Goal: Task Accomplishment & Management: Manage account settings

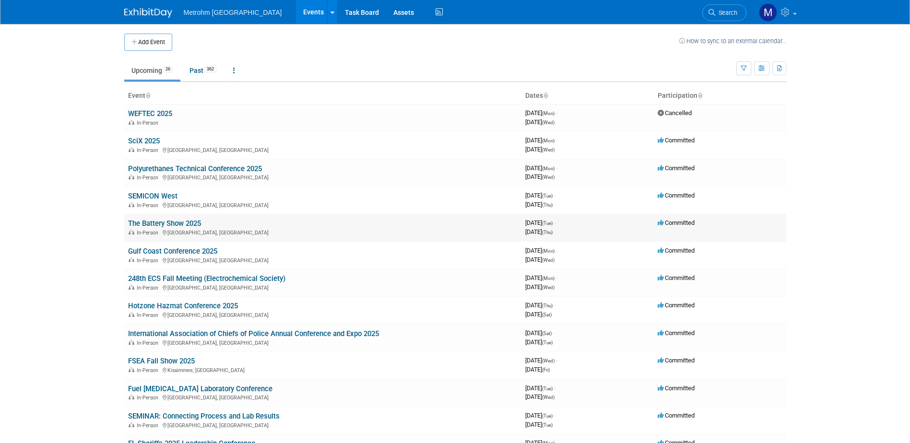
click at [152, 226] on link "The Battery Show 2025" at bounding box center [164, 223] width 73 height 9
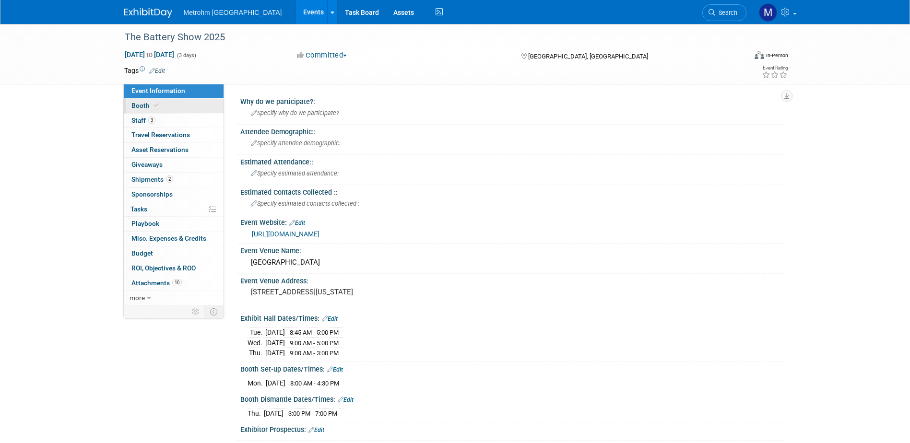
click at [151, 107] on span "Booth" at bounding box center [145, 106] width 29 height 8
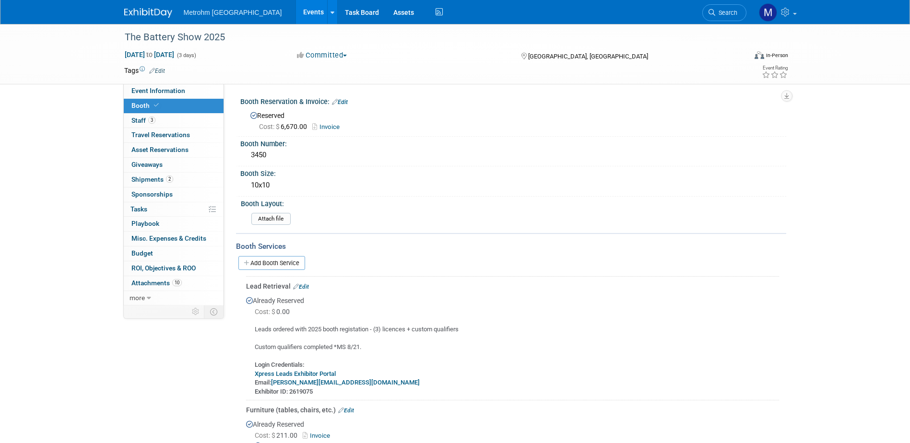
click at [148, 6] on link at bounding box center [153, 8] width 59 height 8
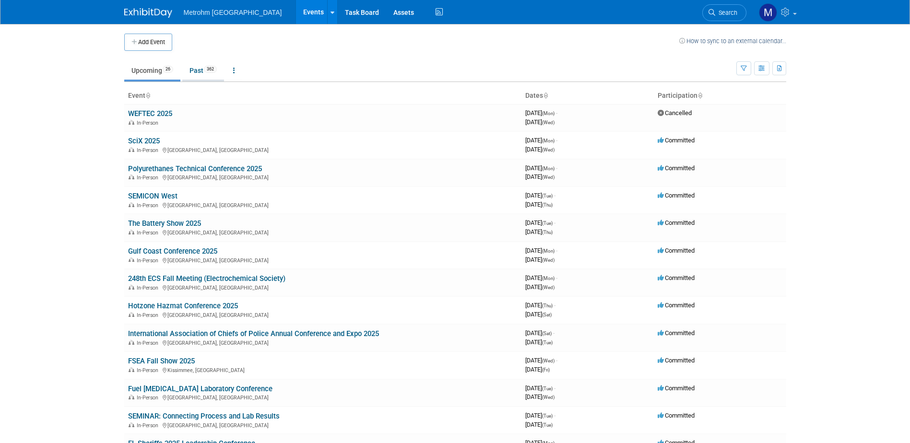
click at [192, 73] on link "Past 362" at bounding box center [203, 70] width 42 height 18
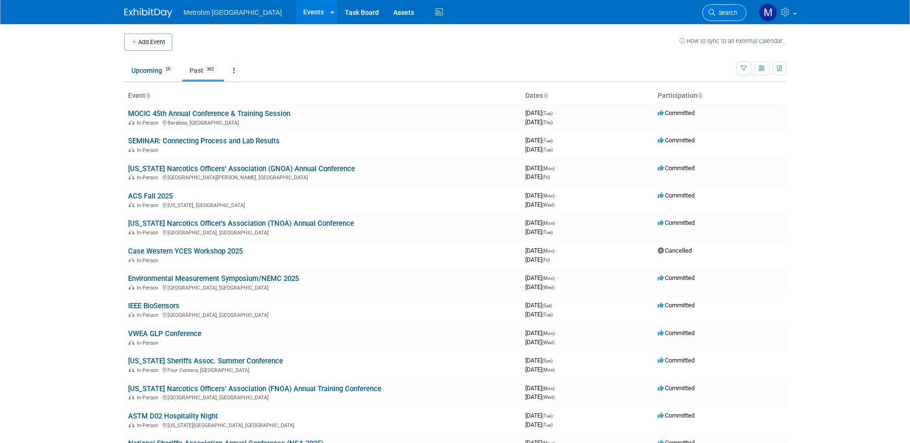
click at [733, 10] on span "Search" at bounding box center [726, 12] width 22 height 7
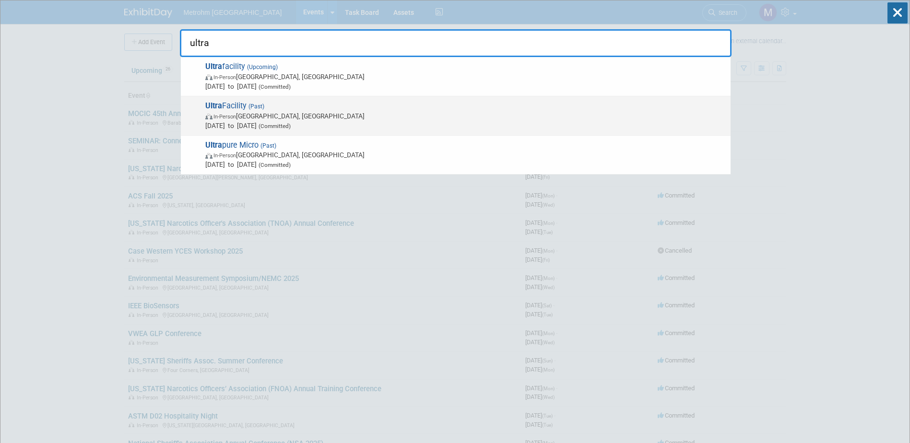
type input "ultra"
click at [337, 119] on span "In-Person Glendale, AZ" at bounding box center [465, 116] width 520 height 10
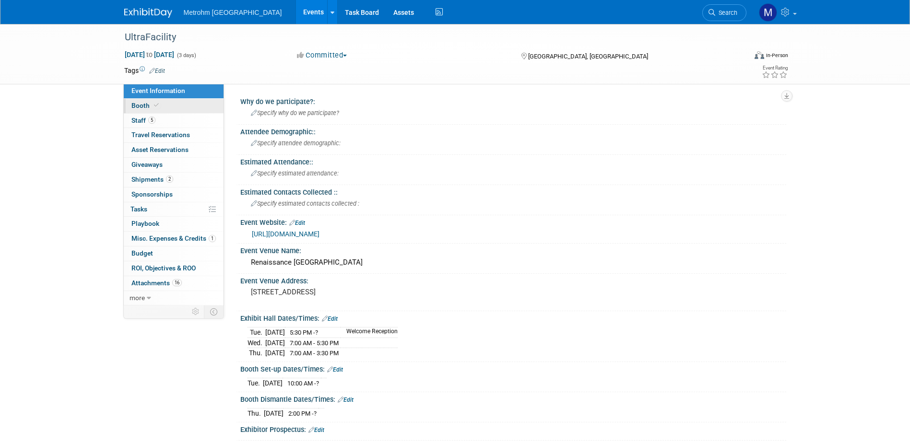
click at [199, 111] on link "Booth" at bounding box center [174, 106] width 100 height 14
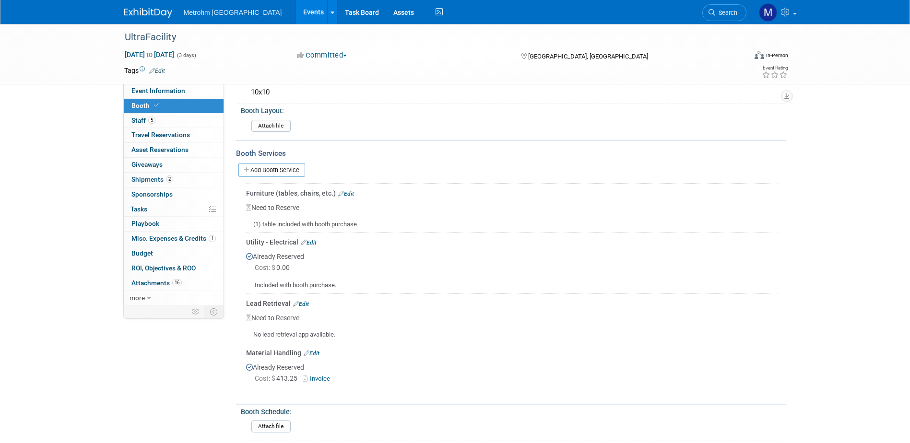
scroll to position [96, 0]
click at [182, 93] on span "Event Information" at bounding box center [158, 91] width 54 height 8
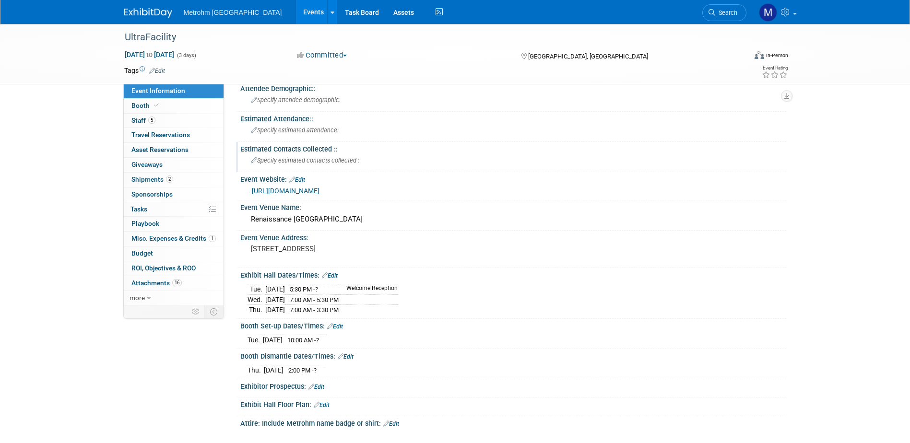
scroll to position [0, 0]
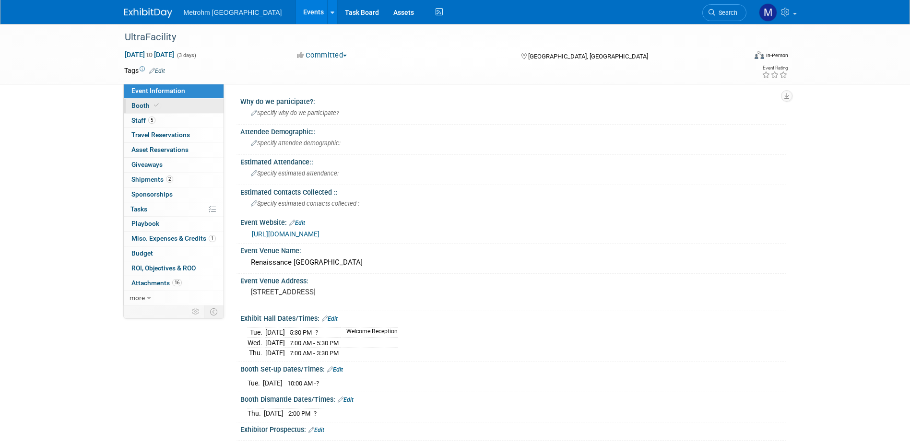
click at [155, 99] on link "Booth" at bounding box center [174, 106] width 100 height 14
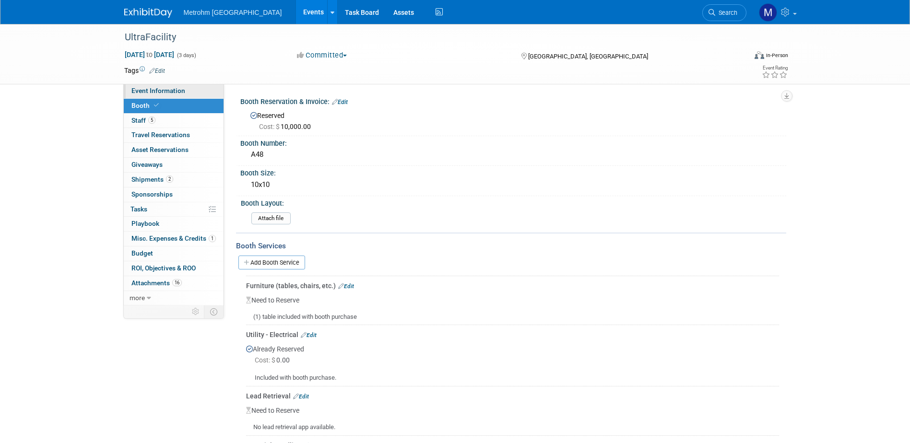
click at [186, 98] on link "Event Information" at bounding box center [174, 91] width 100 height 14
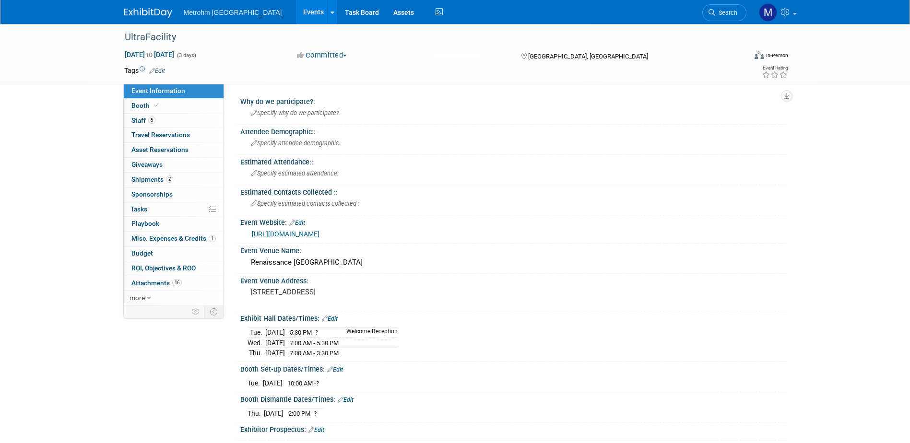
click at [311, 234] on link "https://www.ultrafacility.io/" at bounding box center [286, 234] width 68 height 8
click at [143, 17] on img at bounding box center [148, 13] width 48 height 10
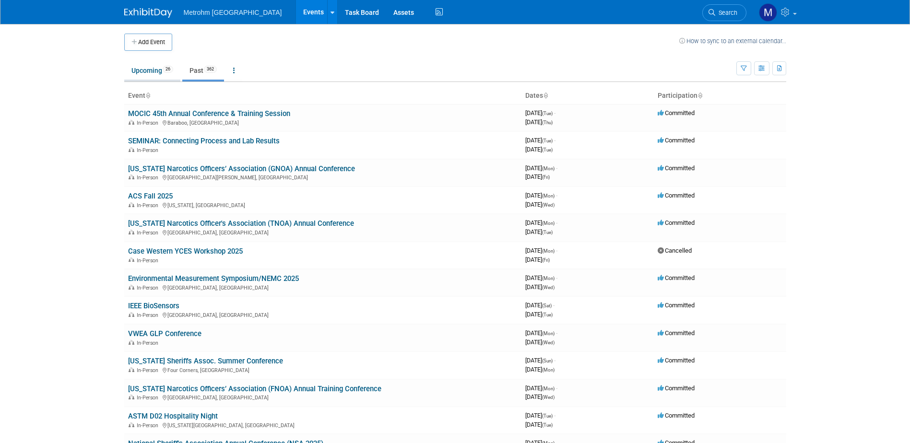
click at [148, 75] on link "Upcoming 26" at bounding box center [152, 70] width 56 height 18
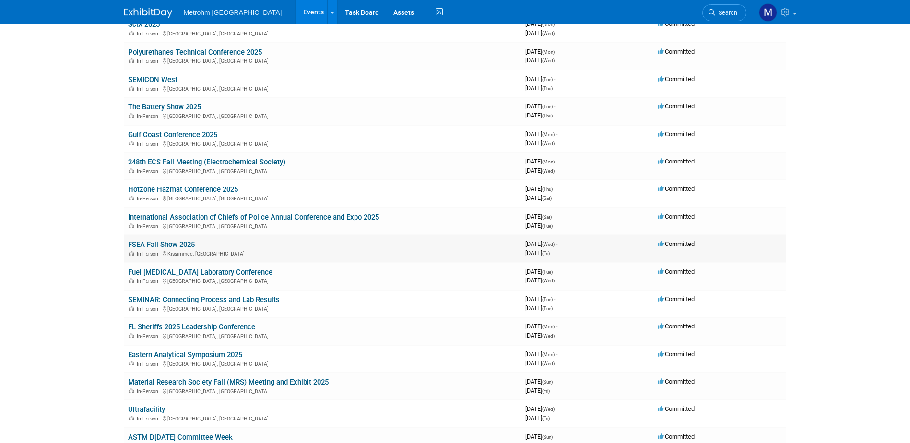
scroll to position [144, 0]
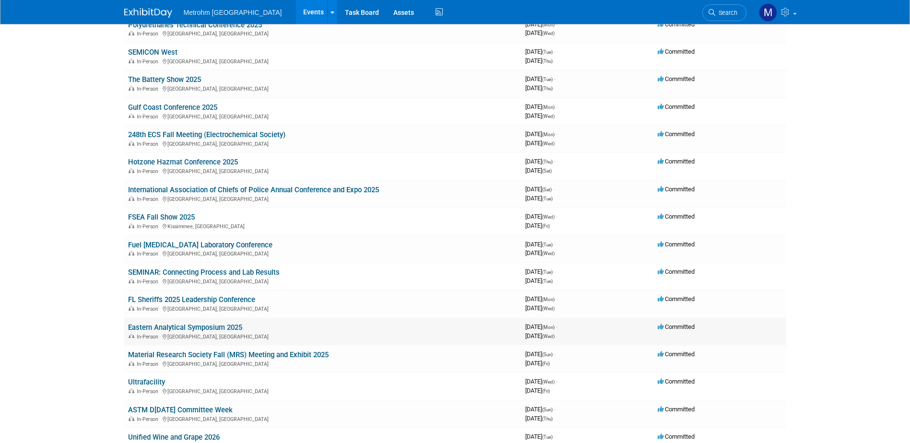
click at [158, 327] on link "Eastern Analytical Symposium 2025" at bounding box center [185, 327] width 114 height 9
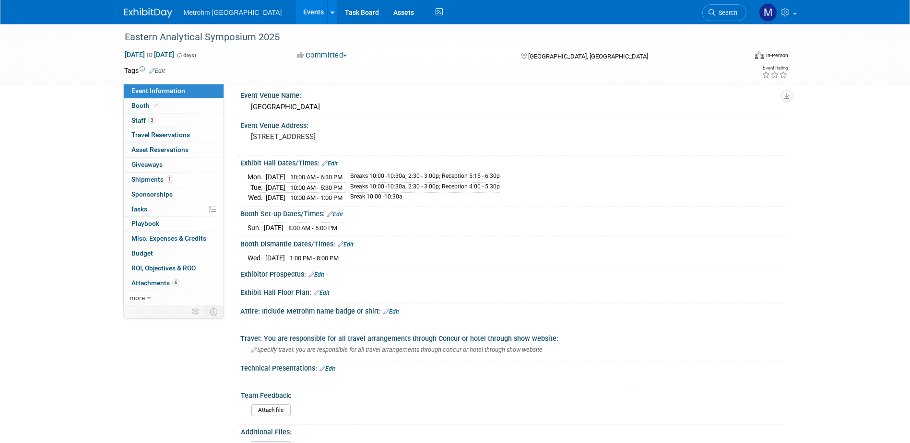
scroll to position [144, 0]
click at [184, 109] on link "Booth" at bounding box center [174, 106] width 100 height 14
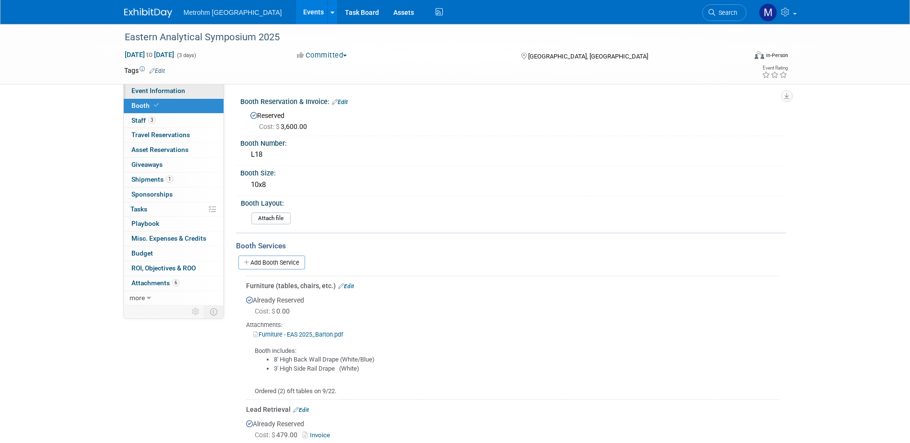
click at [190, 89] on link "Event Information" at bounding box center [174, 91] width 100 height 14
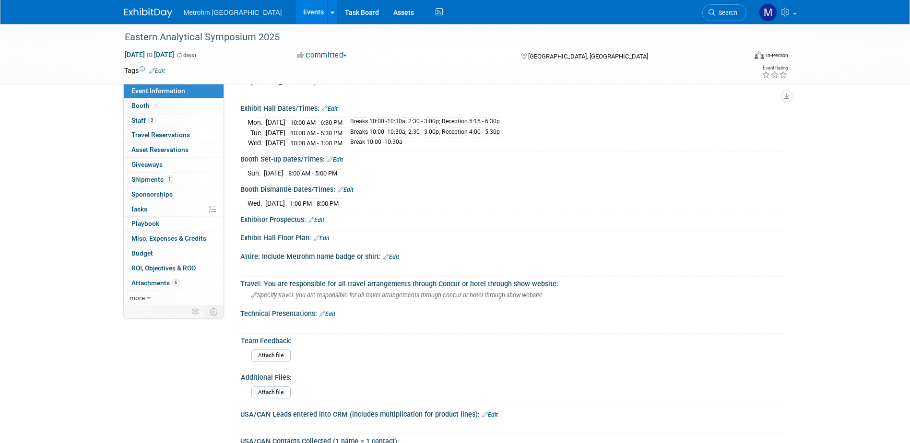
scroll to position [103, 0]
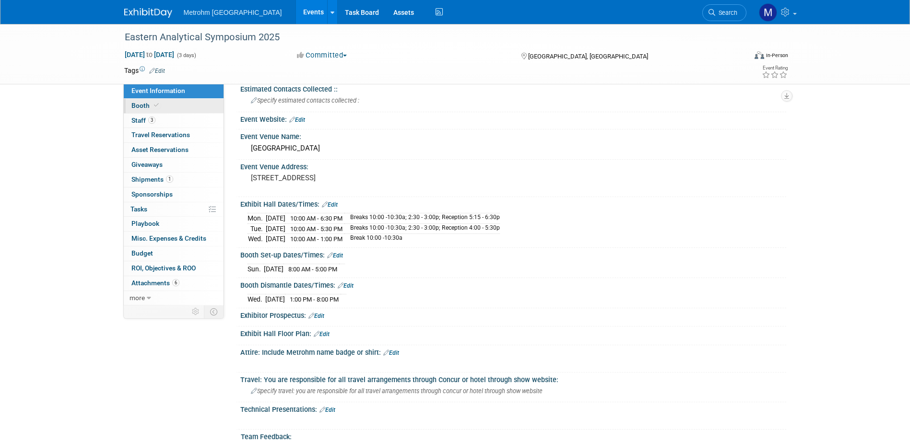
click at [183, 106] on link "Booth" at bounding box center [174, 106] width 100 height 14
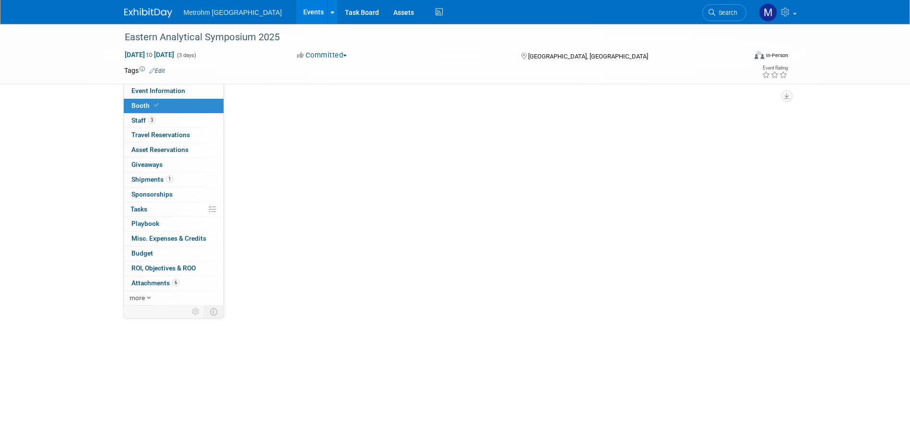
scroll to position [0, 0]
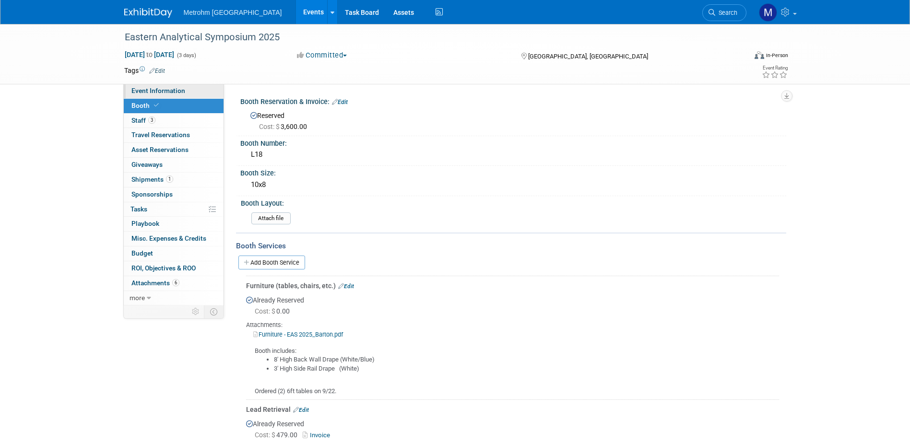
click at [153, 95] on link "Event Information" at bounding box center [174, 91] width 100 height 14
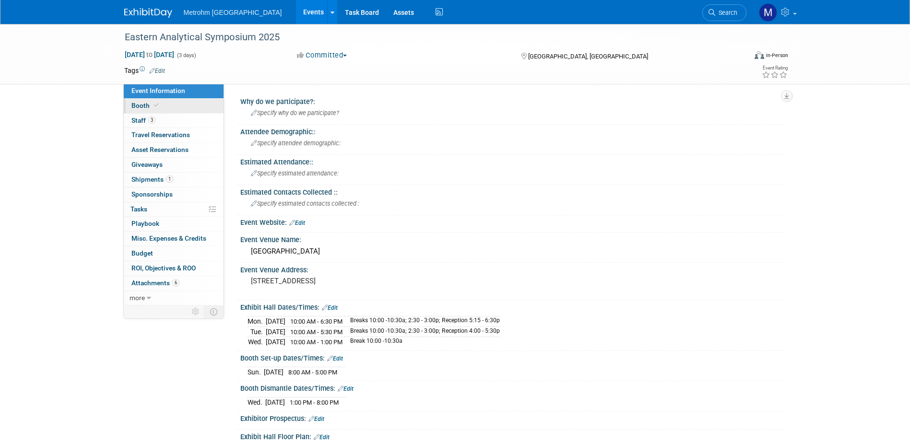
click at [148, 108] on span "Booth" at bounding box center [145, 106] width 29 height 8
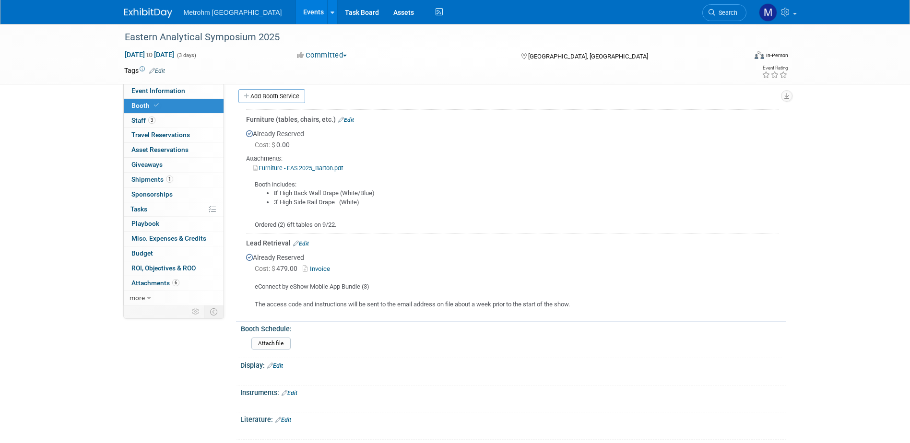
scroll to position [144, 0]
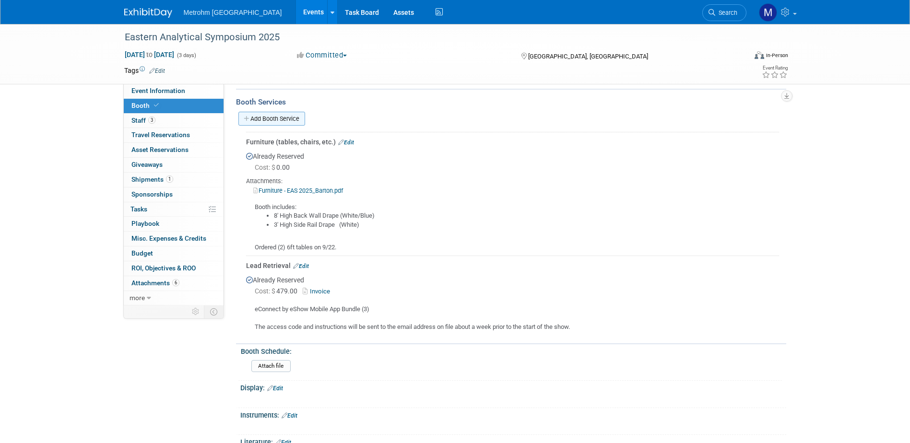
click at [279, 114] on link "Add Booth Service" at bounding box center [271, 119] width 67 height 14
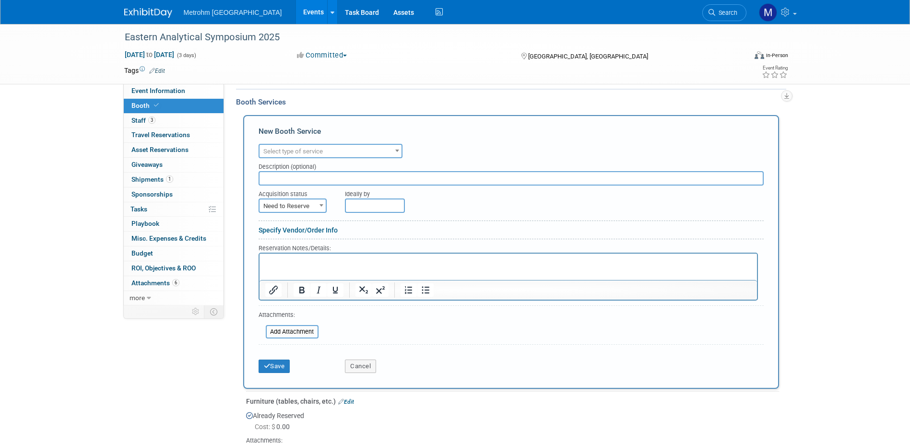
scroll to position [0, 0]
click at [298, 139] on div "New Booth Service" at bounding box center [511, 133] width 505 height 15
click at [300, 146] on span "Select type of service" at bounding box center [330, 151] width 142 height 13
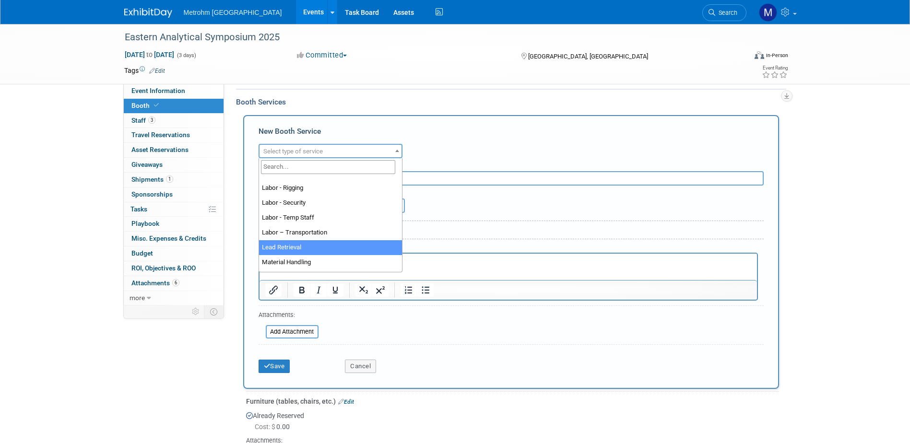
scroll to position [246, 0]
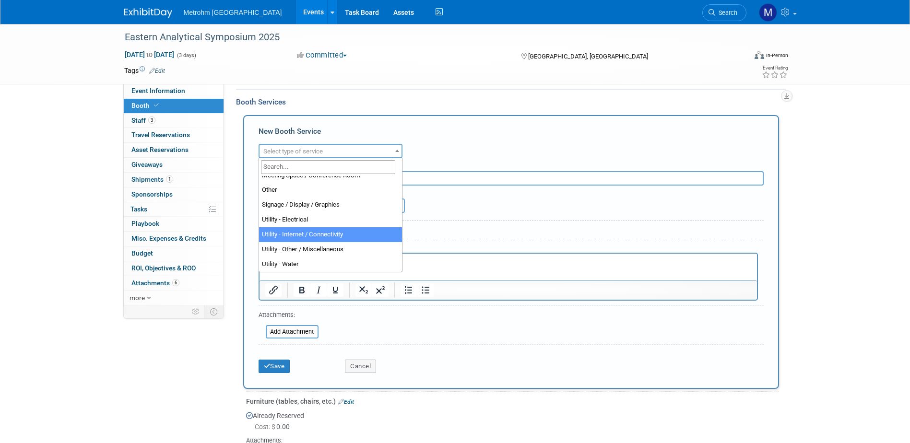
select select "8"
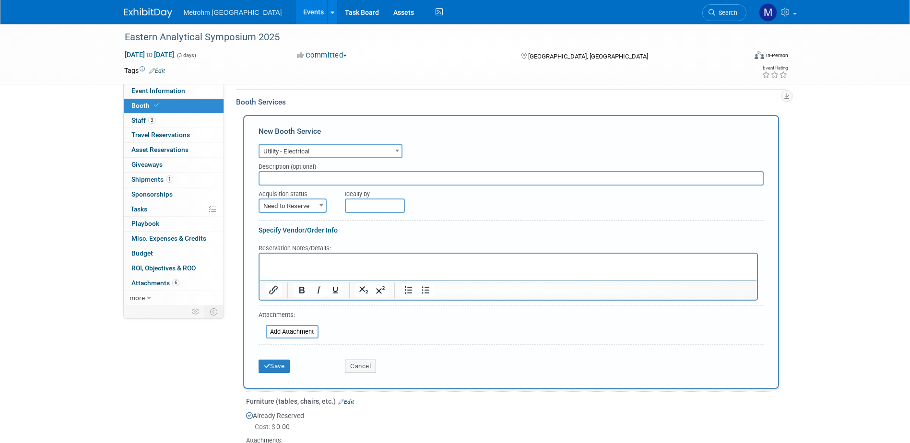
click at [306, 204] on span "Need to Reserve" at bounding box center [292, 206] width 66 height 13
select select "2"
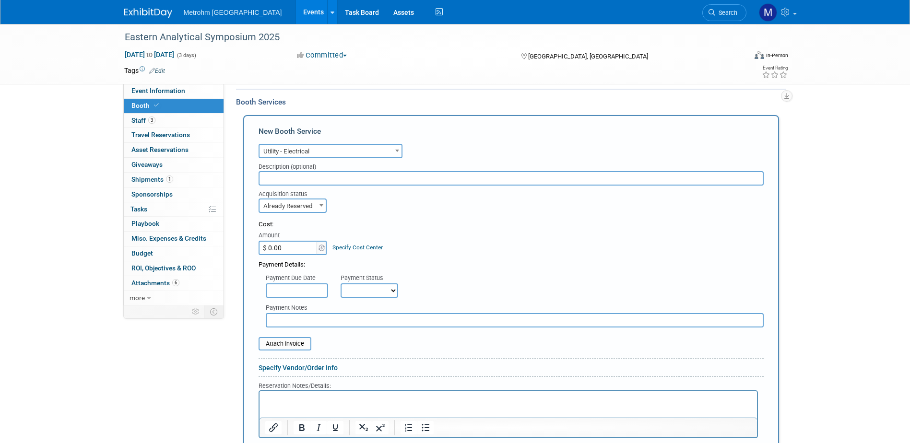
click at [296, 244] on input "$ 0.00" at bounding box center [289, 248] width 60 height 14
type input "$ 249.18"
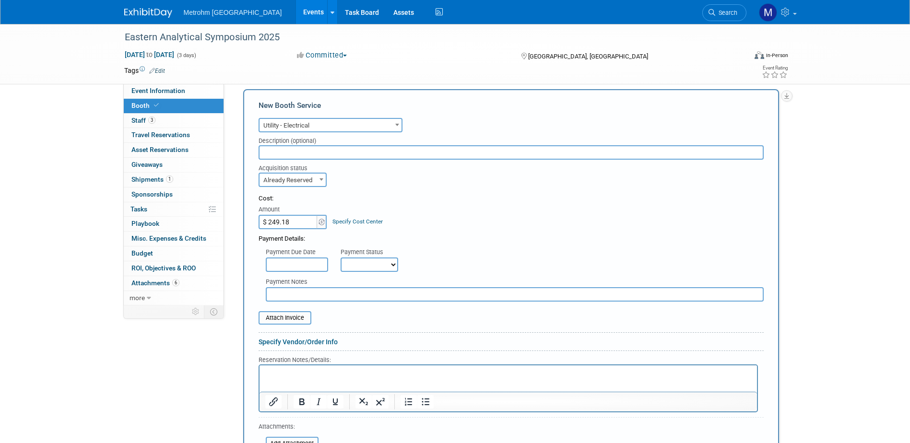
scroll to position [192, 0]
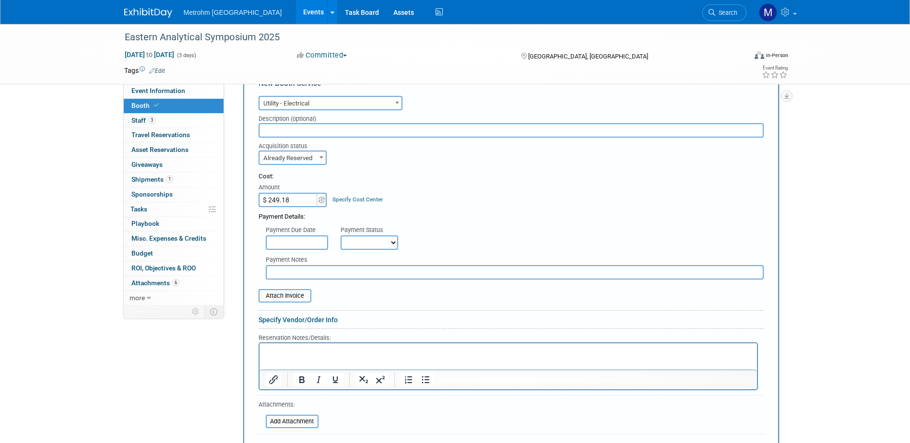
click at [281, 351] on p "Rich Text Area. Press ALT-0 for help." at bounding box center [508, 351] width 486 height 9
click at [293, 299] on input "file" at bounding box center [253, 296] width 114 height 12
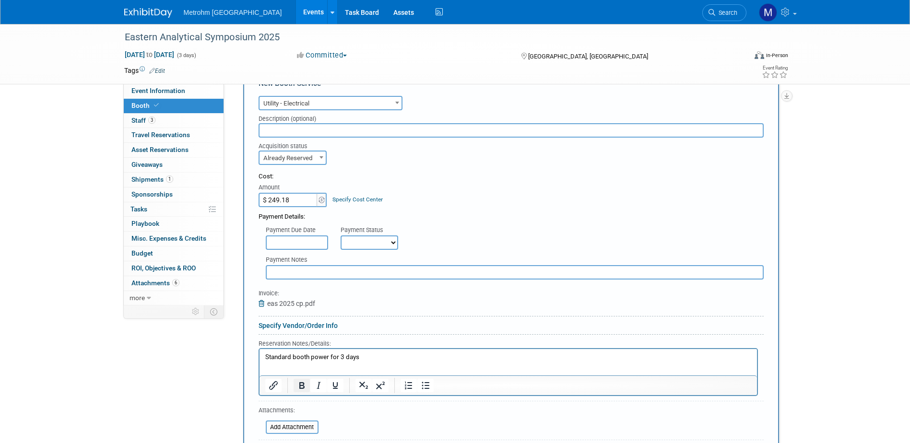
scroll to position [288, 0]
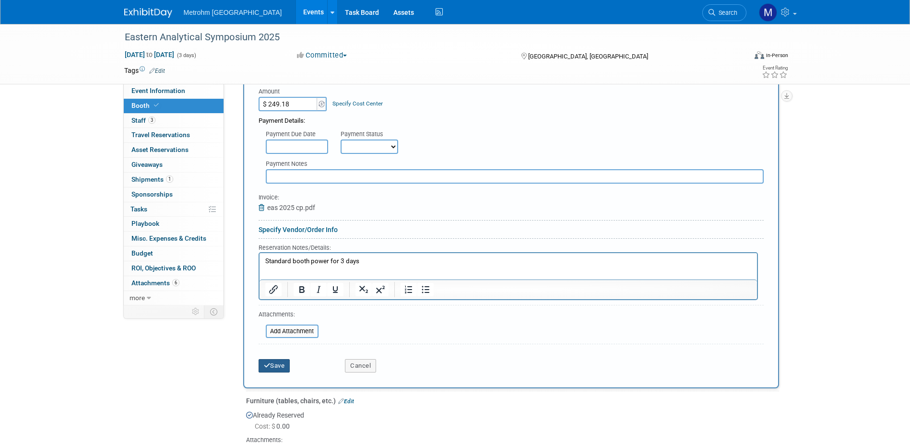
click at [273, 362] on button "Save" at bounding box center [275, 365] width 32 height 13
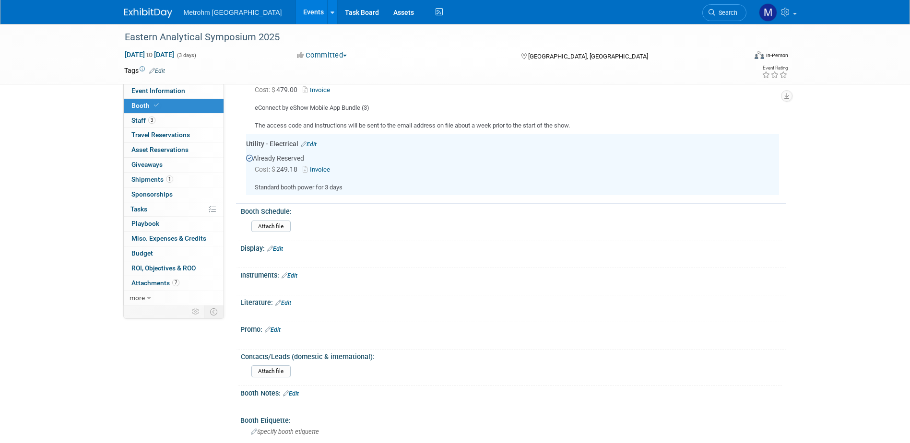
scroll to position [282, 0]
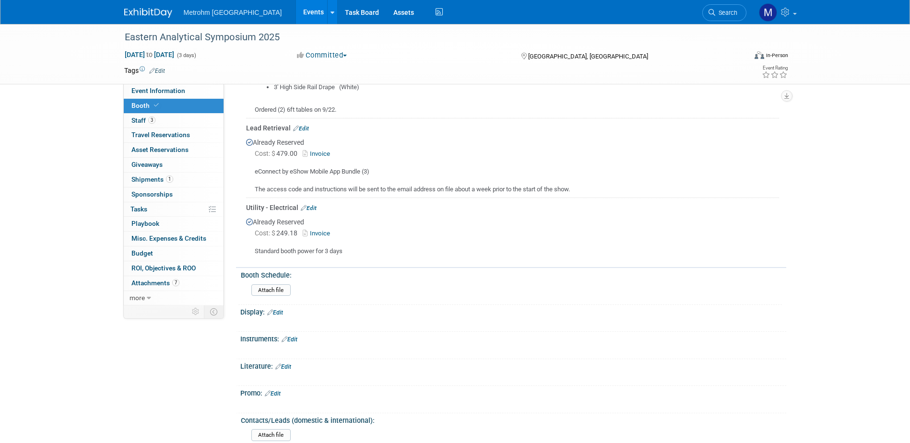
click at [135, 15] on img at bounding box center [148, 13] width 48 height 10
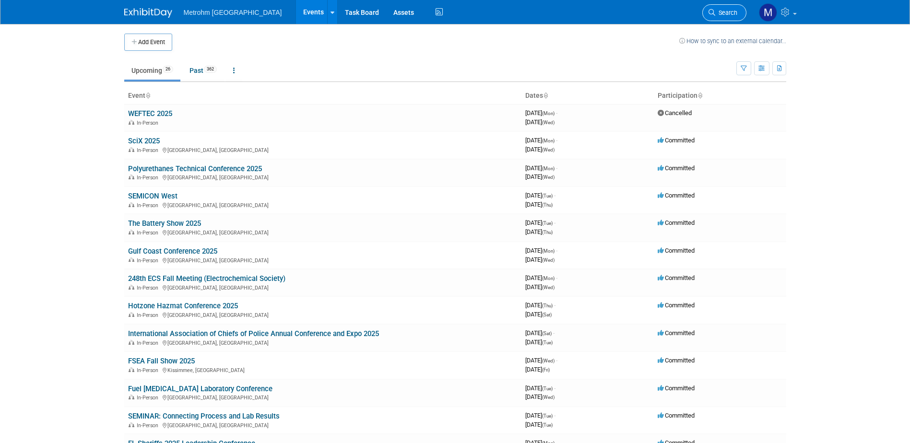
click at [718, 9] on link "Search" at bounding box center [724, 12] width 44 height 17
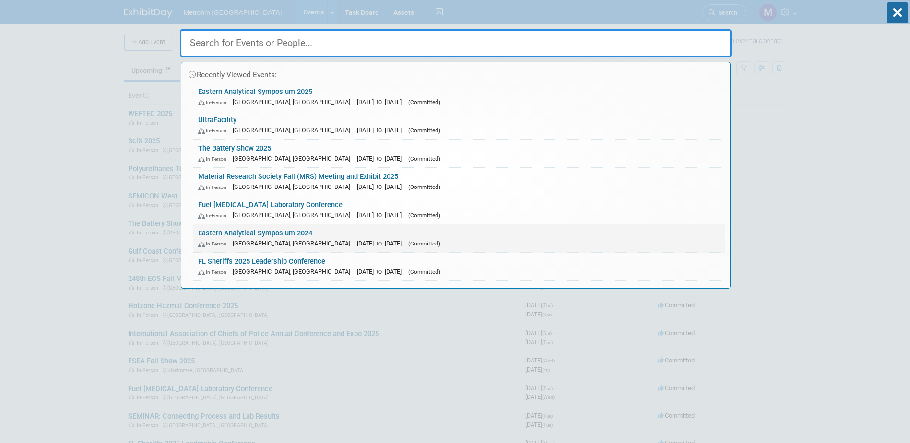
click at [306, 234] on link "Eastern Analytical Symposium 2024 In-Person Plainsboro Township, NJ Nov 18, 202…" at bounding box center [459, 238] width 532 height 28
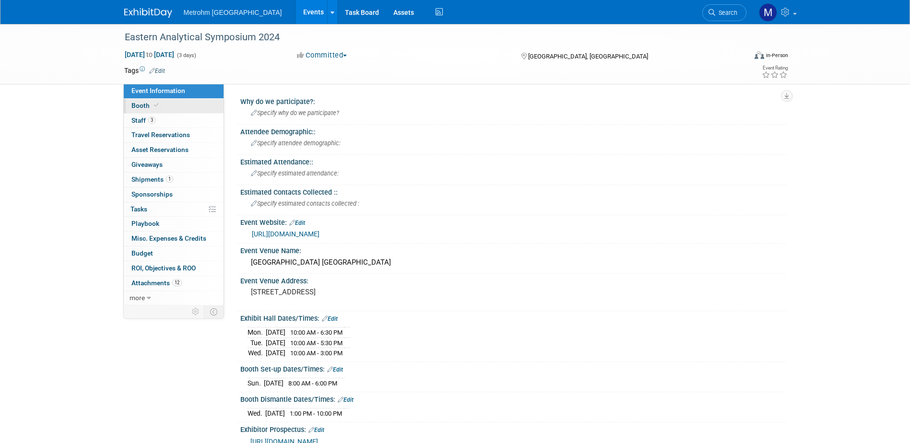
click at [175, 106] on link "Booth" at bounding box center [174, 106] width 100 height 14
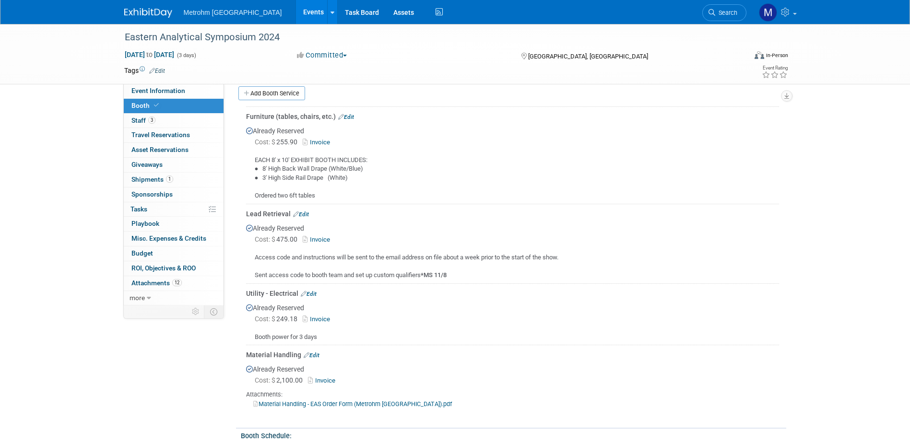
scroll to position [192, 0]
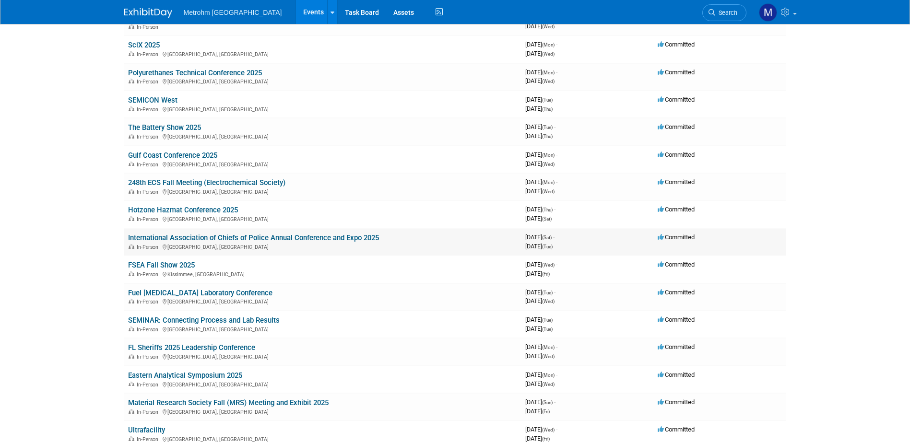
scroll to position [144, 0]
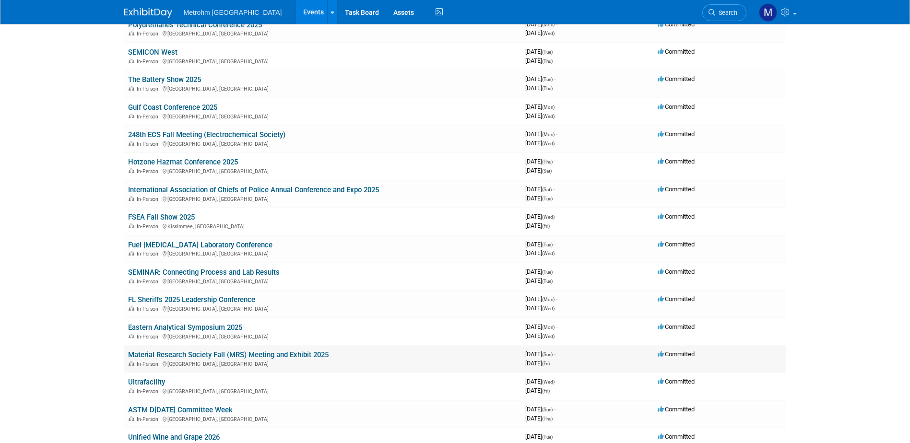
click at [179, 351] on link "Material Research Society Fall (MRS) Meeting and Exhibit 2025" at bounding box center [228, 355] width 200 height 9
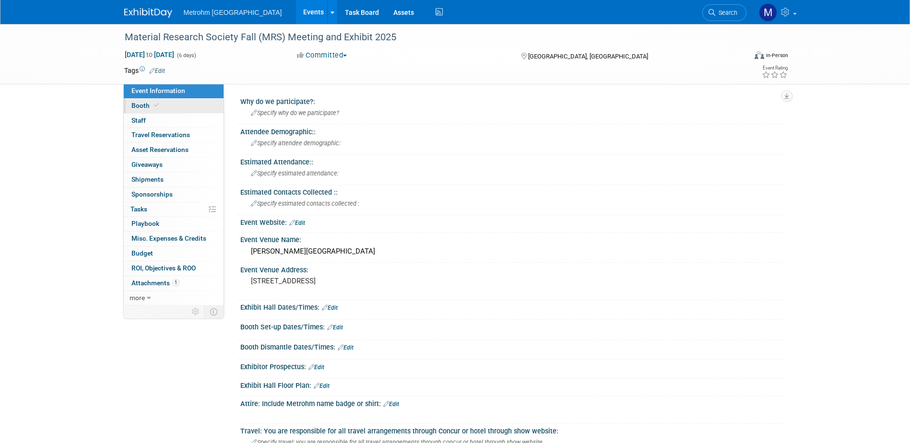
click at [146, 104] on span "Booth" at bounding box center [145, 106] width 29 height 8
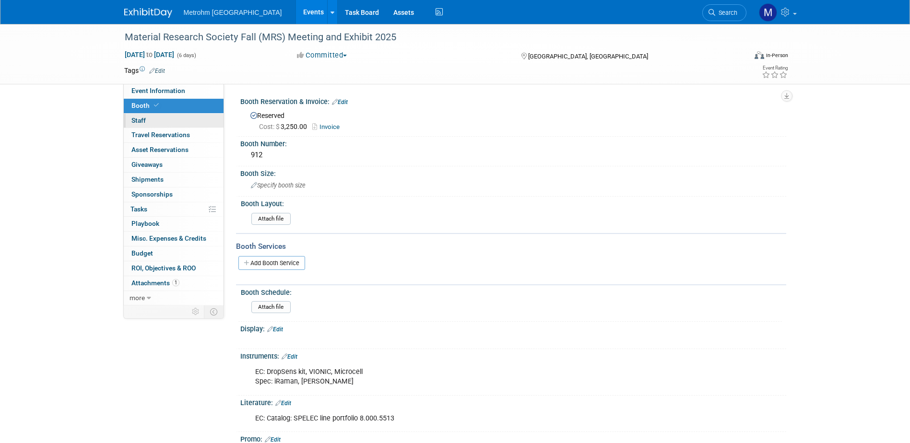
click at [152, 118] on link "0 Staff 0" at bounding box center [174, 121] width 100 height 14
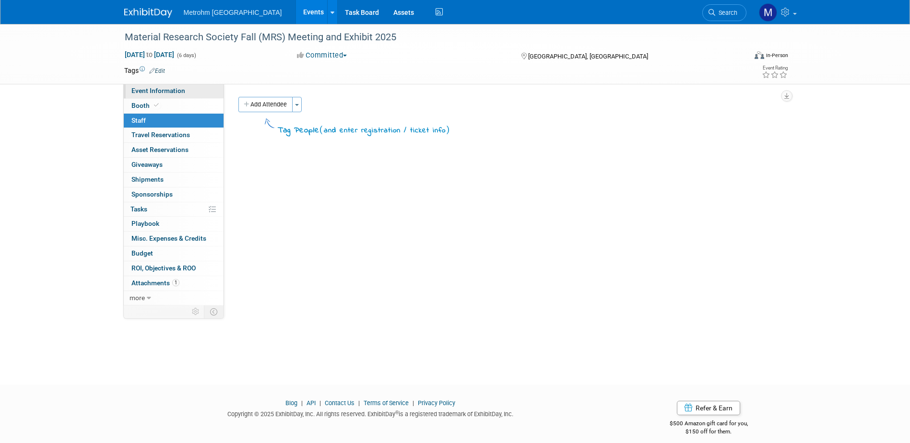
click at [155, 96] on link "Event Information" at bounding box center [174, 91] width 100 height 14
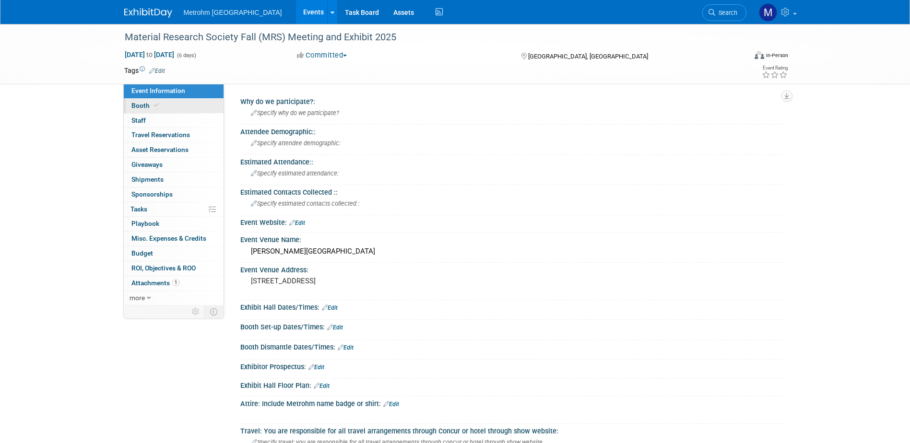
click at [159, 108] on span "Booth" at bounding box center [145, 106] width 29 height 8
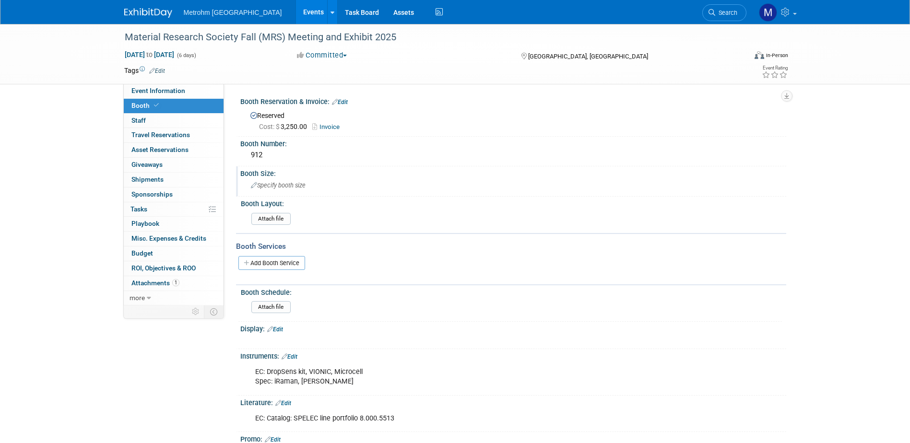
click at [286, 185] on span "Specify booth size" at bounding box center [278, 185] width 55 height 7
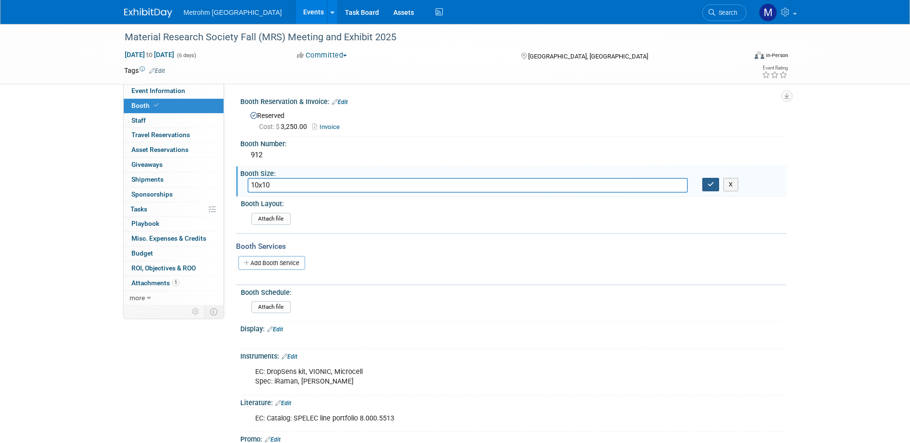
type input "10x10"
click at [705, 186] on button "button" at bounding box center [710, 184] width 17 height 13
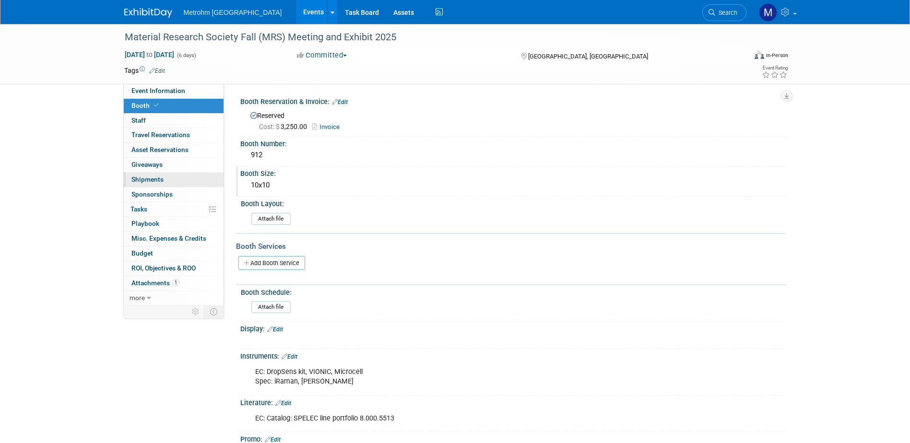
click at [156, 181] on span "Shipments 0" at bounding box center [147, 180] width 32 height 8
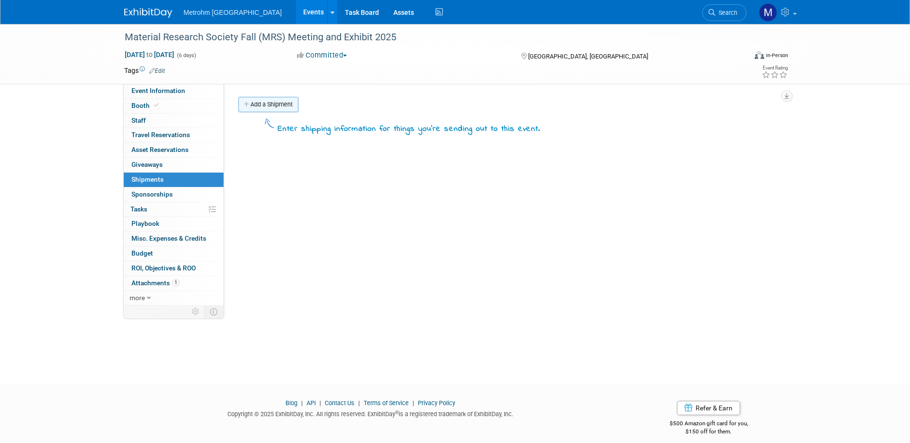
click at [283, 103] on link "Add a Shipment" at bounding box center [268, 104] width 60 height 15
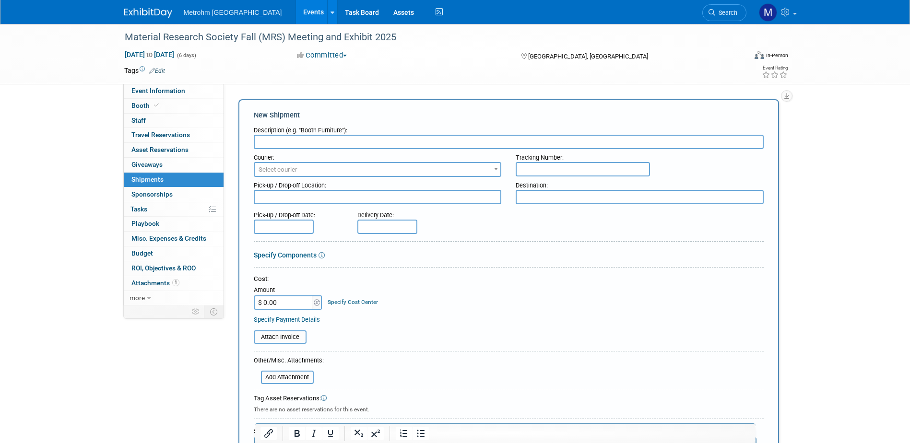
click at [296, 138] on input "text" at bounding box center [509, 142] width 510 height 14
type input "Advance Warehouse"
click at [563, 193] on textarea at bounding box center [640, 197] width 248 height 14
paste textarea "2025 MRS Fall Meeting & Exhibit [STREET_ADDRESS][PERSON_NAME] C/[PERSON_NAME] […"
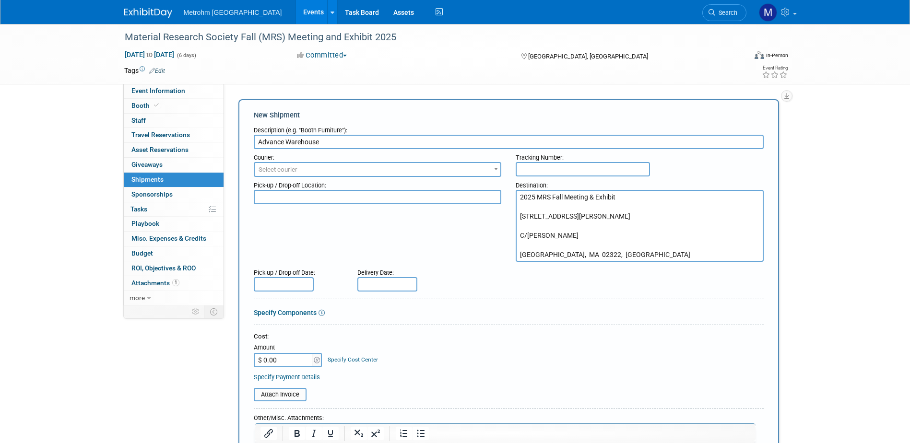
click at [555, 208] on textarea "2025 MRS Fall Meeting & Exhibit [STREET_ADDRESS][PERSON_NAME] C/[PERSON_NAME] […" at bounding box center [640, 226] width 248 height 72
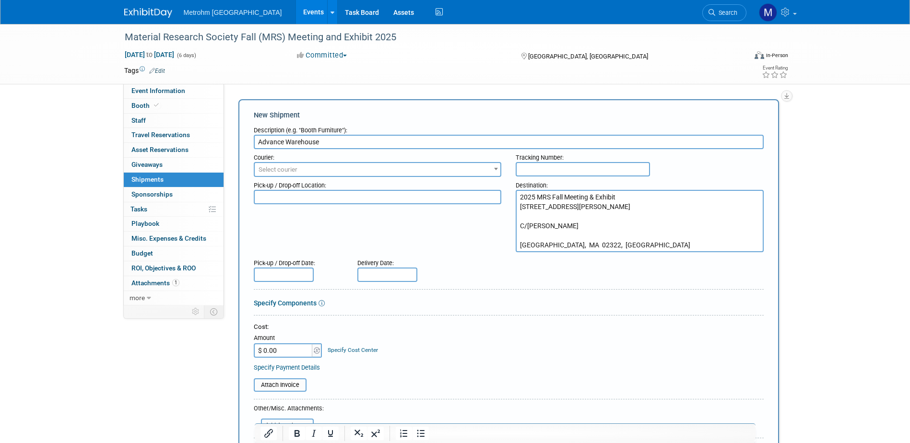
click at [553, 215] on textarea "2025 MRS Fall Meeting & Exhibit [STREET_ADDRESS][PERSON_NAME] C/[PERSON_NAME] […" at bounding box center [640, 221] width 248 height 62
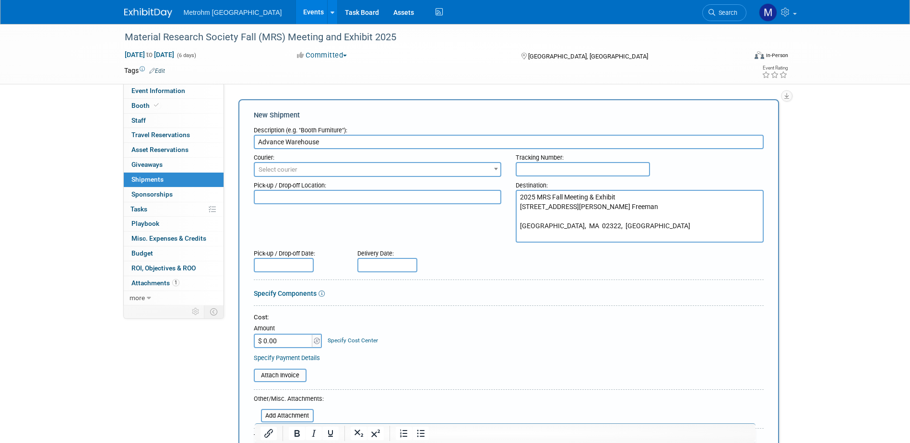
click at [556, 228] on textarea "2025 MRS Fall Meeting & Exhibit [STREET_ADDRESS][PERSON_NAME] Freeman [GEOGRAPH…" at bounding box center [640, 216] width 248 height 53
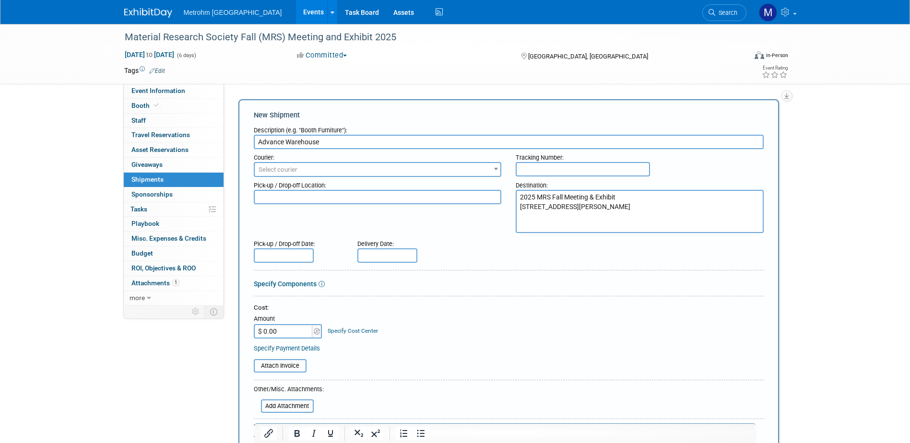
click at [677, 202] on textarea "2025 MRS Fall Meeting & Exhibit [STREET_ADDRESS][PERSON_NAME]" at bounding box center [640, 211] width 248 height 43
click at [673, 200] on textarea "2025 MRS Fall Meeting & Exhibit [STREET_ADDRESS][PERSON_NAME]" at bounding box center [640, 211] width 248 height 43
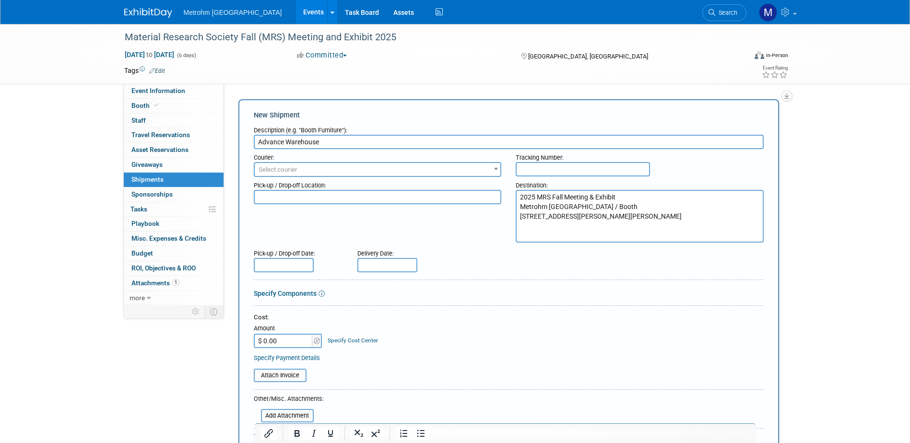
click at [602, 209] on textarea "2025 MRS Fall Meeting & Exhibit Metrohm [GEOGRAPHIC_DATA] / Booth [STREET_ADDRE…" at bounding box center [640, 216] width 248 height 53
type textarea "2025 MRS Fall Meeting & Exhibit Metrohm [GEOGRAPHIC_DATA] / Booth 912 [STREET_A…"
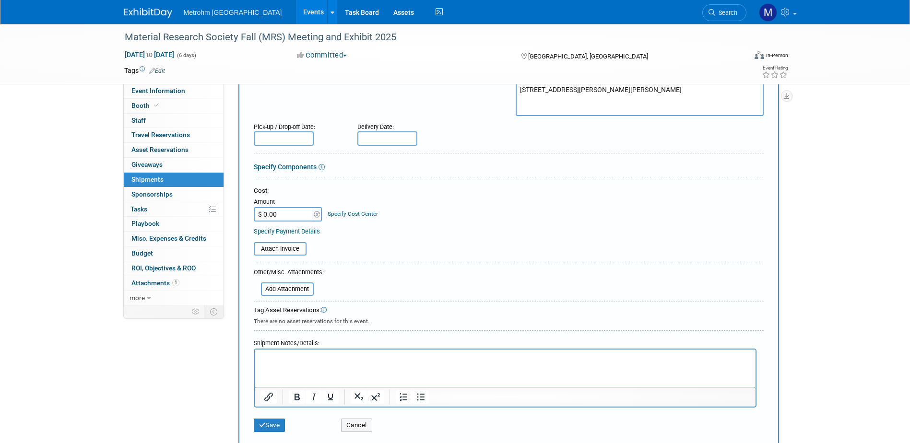
scroll to position [144, 0]
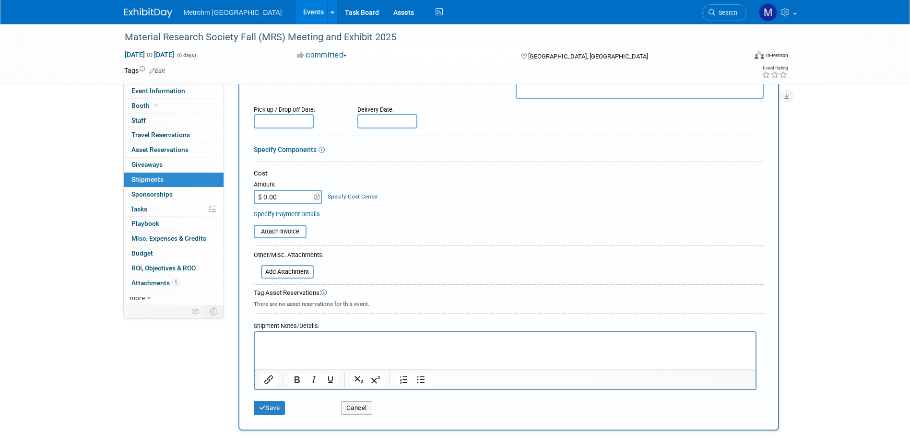
click at [312, 346] on html at bounding box center [504, 338] width 501 height 13
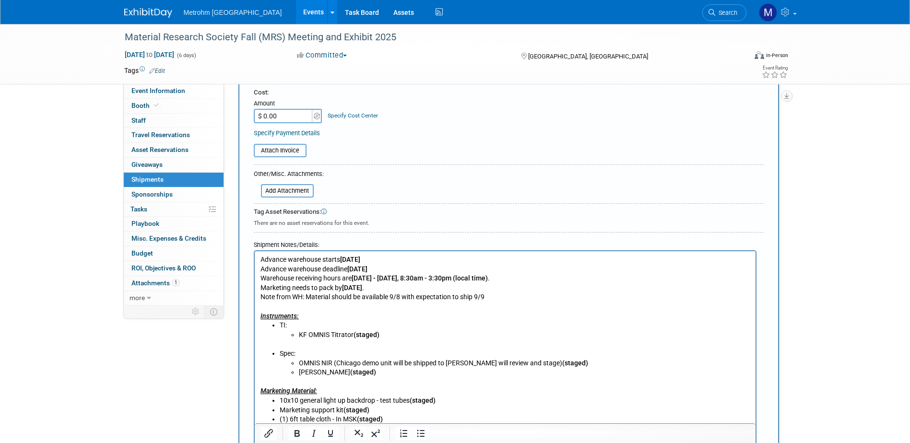
scroll to position [232, 0]
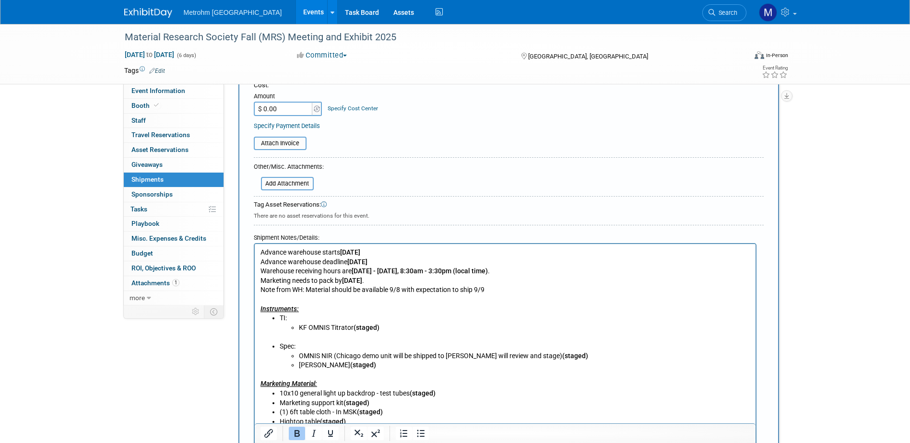
drag, startPoint x: 400, startPoint y: 252, endPoint x: 342, endPoint y: 254, distance: 57.6
click at [342, 254] on p "Advance warehouse starts September 5, 2025 Advance warehouse deadline September…" at bounding box center [505, 281] width 490 height 66
click at [342, 254] on b "September 5, 2025" at bounding box center [350, 252] width 20 height 8
drag, startPoint x: 379, startPoint y: 251, endPoint x: 341, endPoint y: 251, distance: 38.4
click at [341, 251] on b "September 5, 2025" at bounding box center [350, 252] width 20 height 8
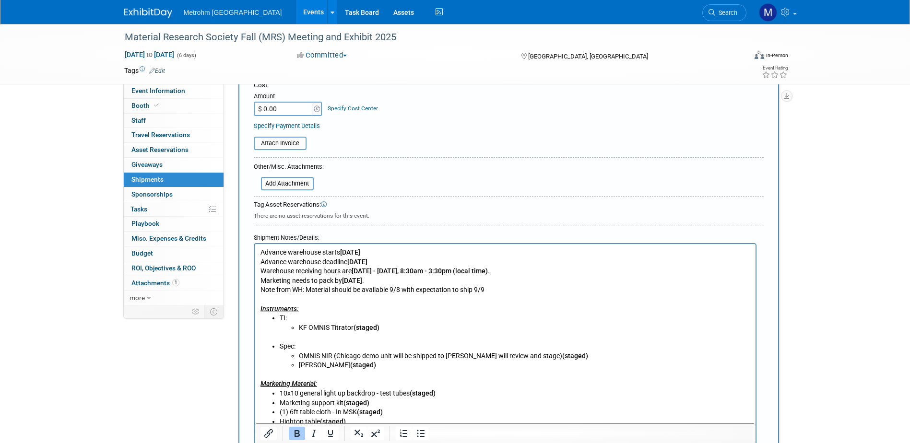
drag, startPoint x: 391, startPoint y: 261, endPoint x: 350, endPoint y: 264, distance: 40.9
click at [350, 264] on b "[DATE]" at bounding box center [357, 262] width 20 height 8
click at [575, 324] on li "KF OMNIS Titrator (staged)" at bounding box center [523, 328] width 451 height 10
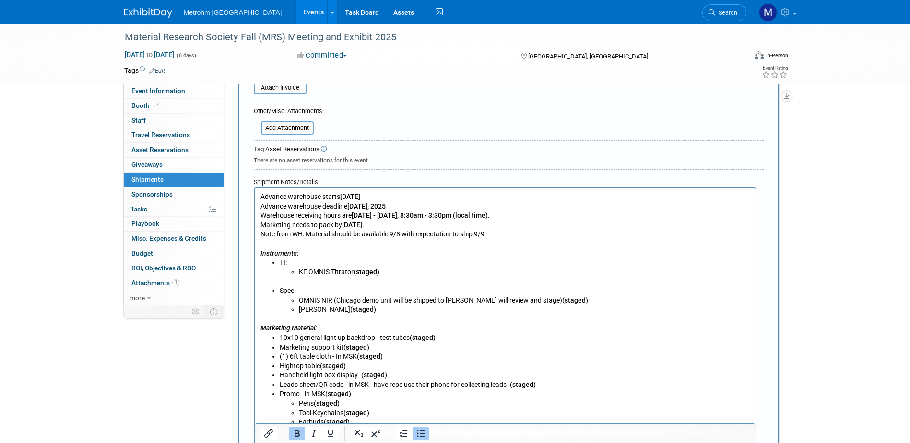
scroll to position [328, 0]
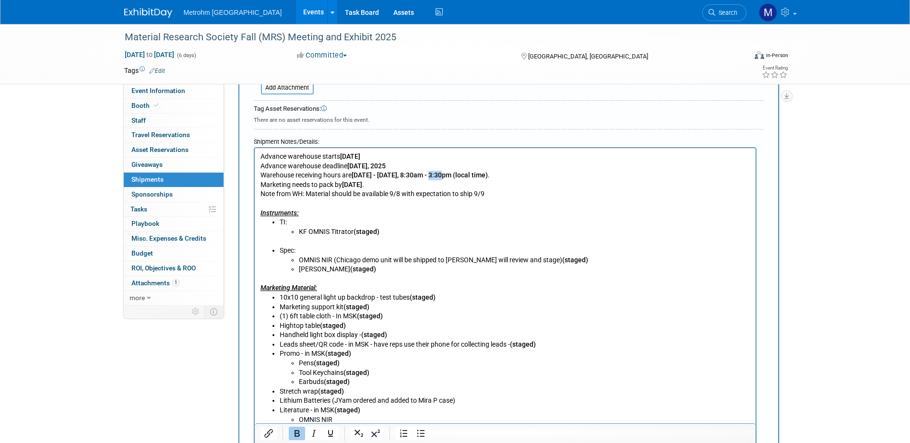
drag, startPoint x: 444, startPoint y: 174, endPoint x: 433, endPoint y: 174, distance: 11.5
click at [433, 174] on b "Monday - Friday, 8:30am - 3:30pm (local time)" at bounding box center [419, 175] width 136 height 8
drag, startPoint x: 363, startPoint y: 184, endPoint x: 343, endPoint y: 184, distance: 19.7
click at [343, 184] on b "9/5/25" at bounding box center [351, 185] width 20 height 8
drag, startPoint x: 495, startPoint y: 200, endPoint x: 251, endPoint y: 196, distance: 244.2
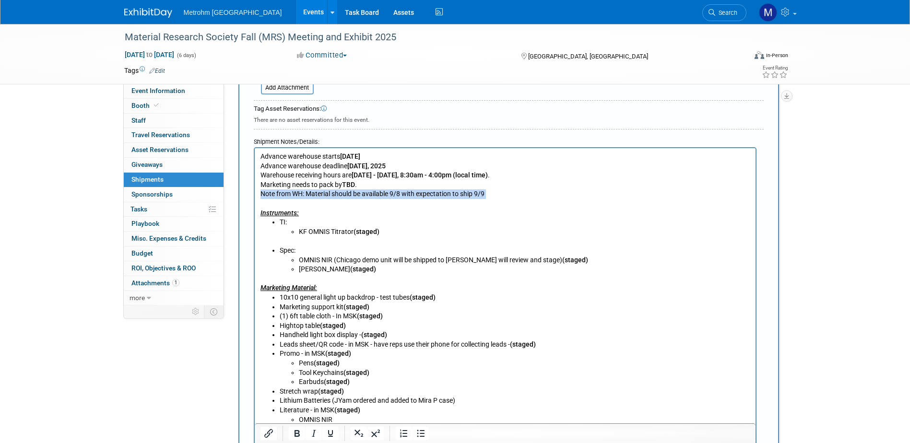
click at [254, 196] on html "Advance warehouse starts November 3, 2025 Advance warehouse deadline November 2…" at bounding box center [504, 309] width 501 height 323
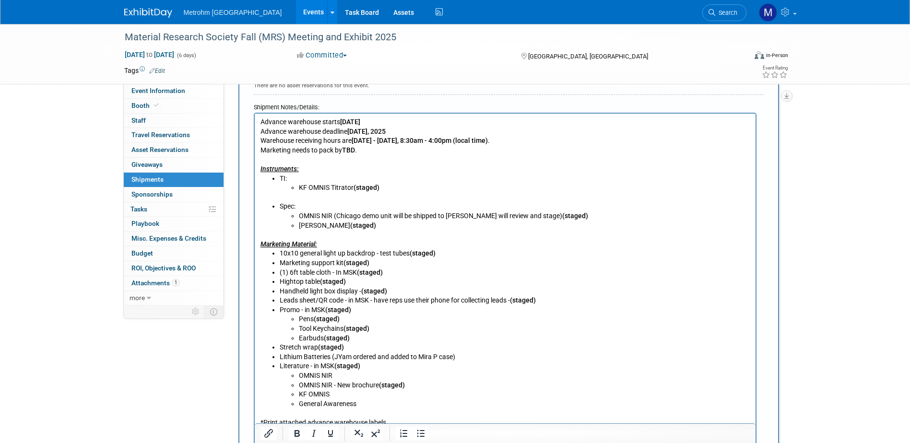
scroll to position [280, 0]
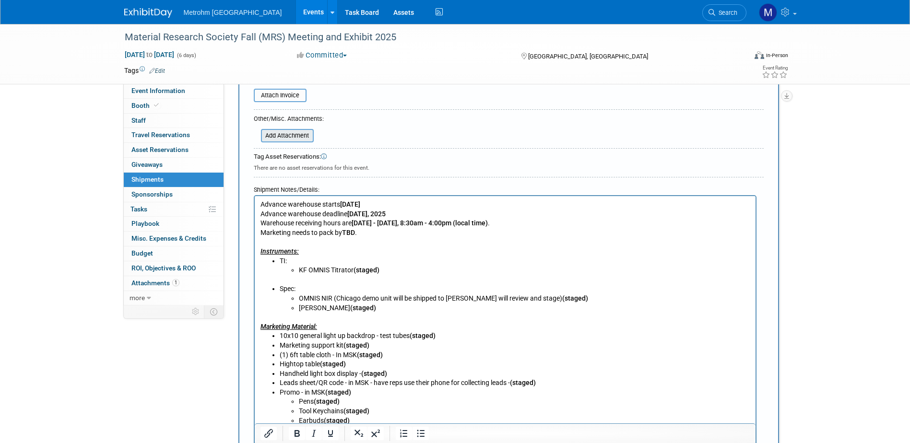
click at [288, 136] on input "file" at bounding box center [256, 136] width 114 height 12
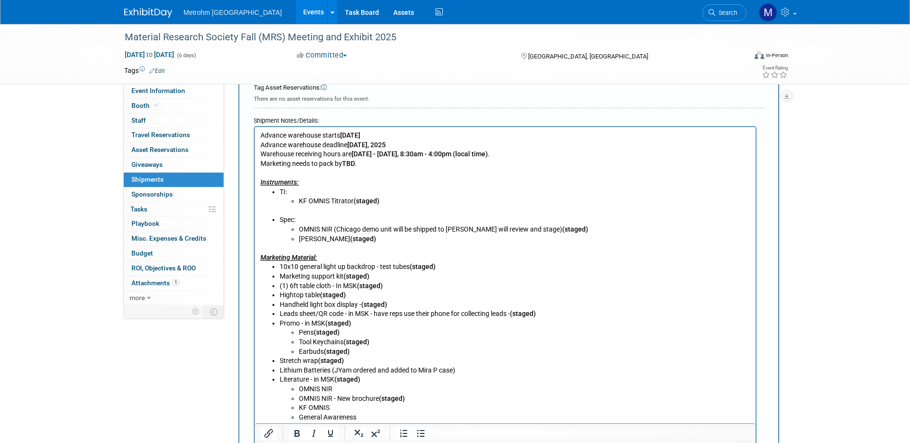
scroll to position [376, 0]
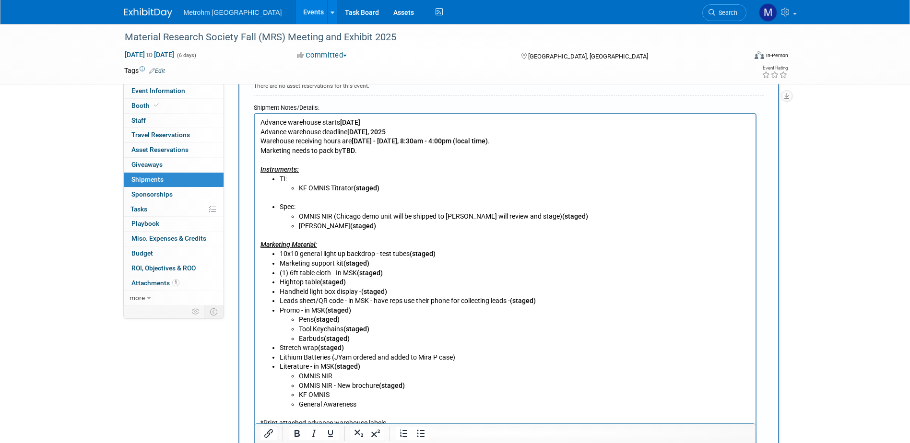
click at [329, 179] on li "TI: KF OMNIS Titrator (staged)" at bounding box center [514, 184] width 471 height 19
click at [286, 177] on li "TI: KF OMNIS Titrator (staged)" at bounding box center [514, 184] width 471 height 19
click at [279, 176] on li "TI: KF OMNIS Titrator (staged)" at bounding box center [514, 184] width 471 height 19
drag, startPoint x: 397, startPoint y: 199, endPoint x: 389, endPoint y: 190, distance: 11.5
click at [397, 199] on p "Rich Text Area. Press ALT-0 for help." at bounding box center [505, 198] width 490 height 10
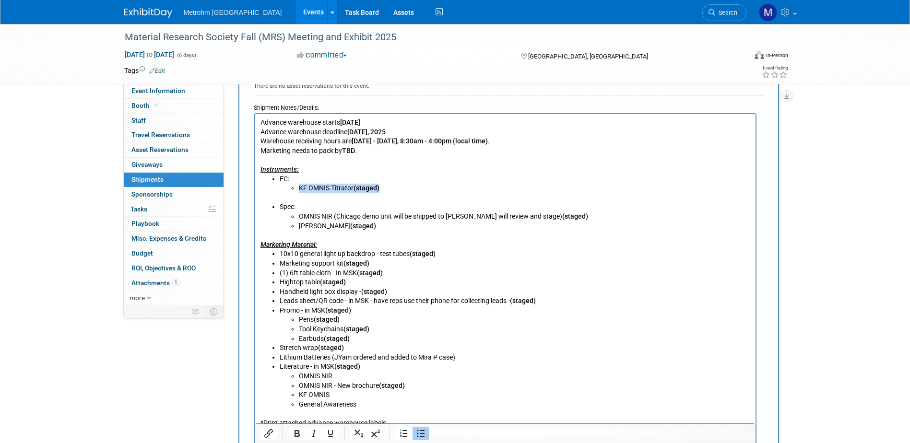
drag, startPoint x: 388, startPoint y: 189, endPoint x: 299, endPoint y: 188, distance: 89.2
click at [299, 188] on li "KF OMNIS Titrator (staged)" at bounding box center [523, 189] width 451 height 10
click at [341, 187] on li "DropSens kit, VIONIC, Microcell" at bounding box center [523, 189] width 451 height 10
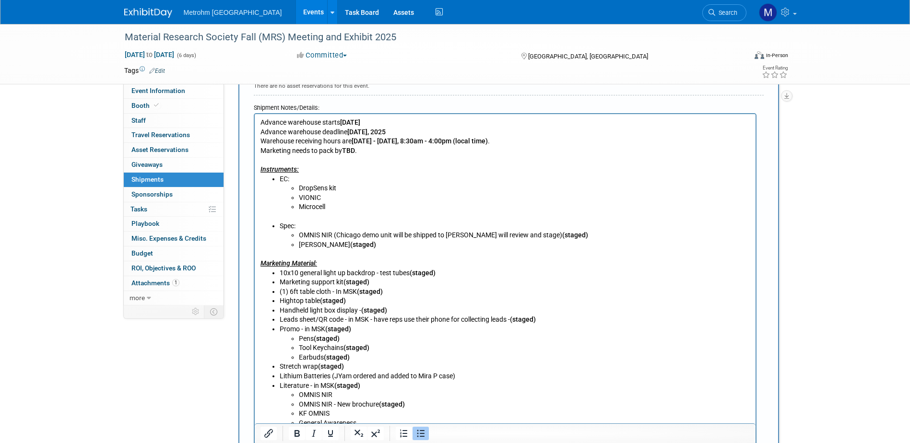
click at [330, 187] on li "DropSens kit" at bounding box center [523, 189] width 451 height 10
click at [379, 248] on li "Mira P (staged)" at bounding box center [523, 245] width 451 height 10
click at [370, 246] on li "Mira P (staged)" at bounding box center [523, 245] width 451 height 10
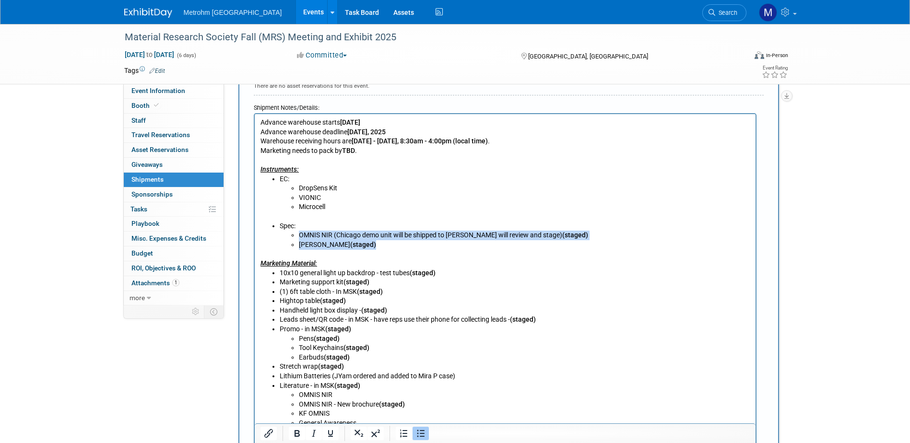
drag, startPoint x: 365, startPoint y: 241, endPoint x: 299, endPoint y: 234, distance: 65.6
click at [299, 234] on ul "OMNIS NIR (Chicago demo unit will be shipped to MUSA - Hannah will review and s…" at bounding box center [514, 240] width 471 height 19
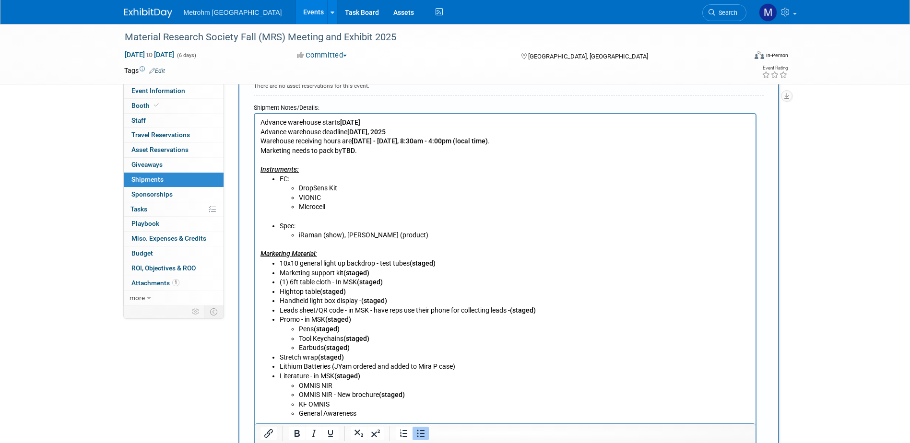
click at [349, 234] on li "iRaman (show), Mira XTR (product)" at bounding box center [523, 236] width 451 height 10
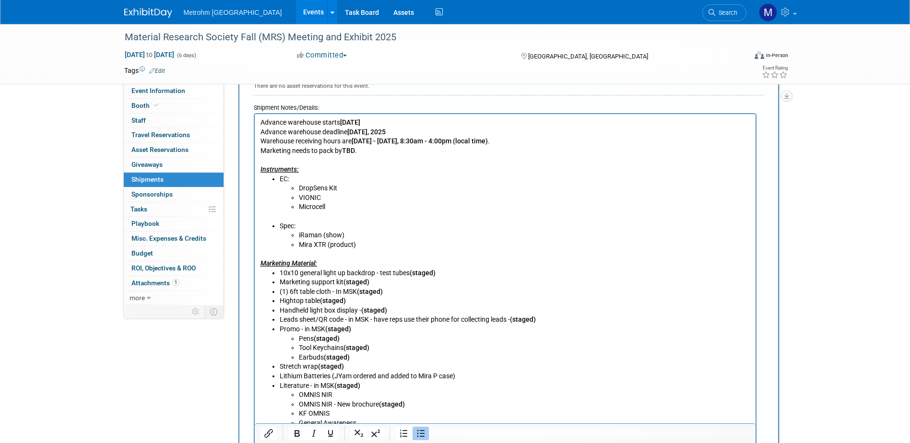
click at [509, 237] on li "iRaman (show)" at bounding box center [523, 236] width 451 height 10
drag, startPoint x: 444, startPoint y: 273, endPoint x: 374, endPoint y: 272, distance: 70.0
click at [374, 272] on li "10x10 general light up backdrop - test tubes (staged)" at bounding box center [514, 274] width 471 height 10
drag, startPoint x: 391, startPoint y: 281, endPoint x: 345, endPoint y: 283, distance: 46.6
click at [345, 283] on li "Marketing support kit (staged)" at bounding box center [514, 283] width 471 height 10
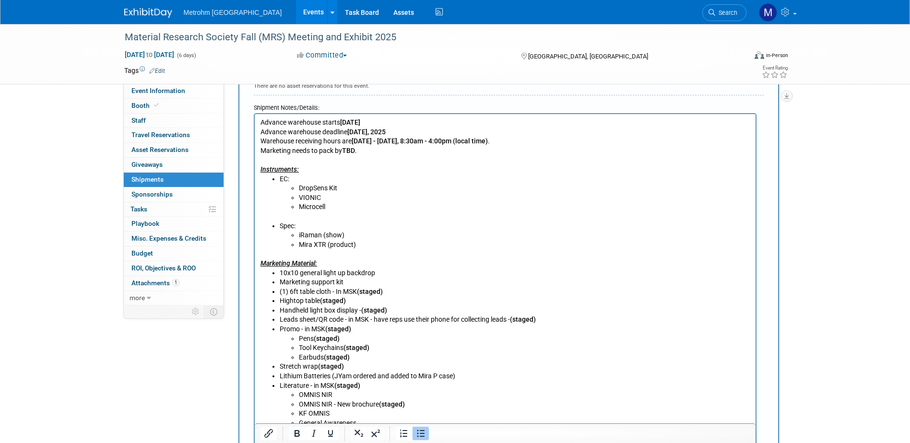
click at [286, 290] on li "(1) 6ft table cloth - In MSK (staged)" at bounding box center [514, 292] width 471 height 10
drag, startPoint x: 395, startPoint y: 289, endPoint x: 331, endPoint y: 293, distance: 63.9
click at [331, 293] on li "(2) 6ft table cloth - In MSK (staged)" at bounding box center [514, 292] width 471 height 10
click at [316, 293] on li "(2) 6ft table cloth" at bounding box center [514, 292] width 471 height 10
click at [345, 293] on li "(2) 6ft tablecloth" at bounding box center [514, 292] width 471 height 10
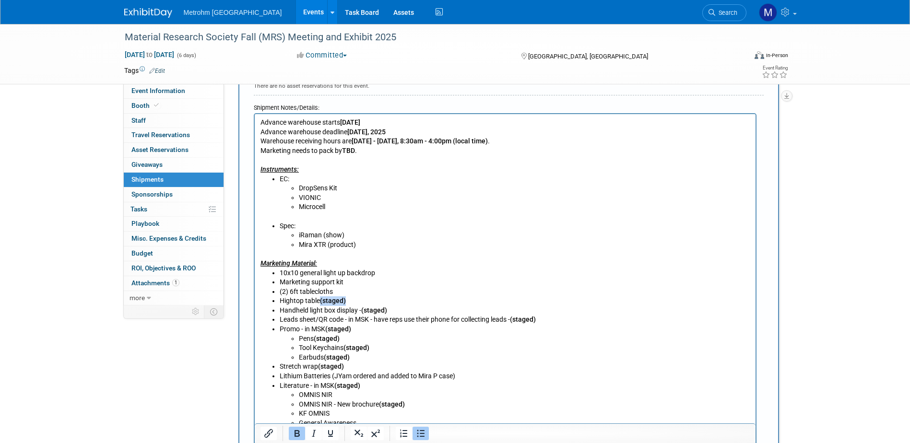
drag, startPoint x: 354, startPoint y: 301, endPoint x: 321, endPoint y: 300, distance: 33.1
click at [321, 300] on li "Hightop table (staged)" at bounding box center [514, 301] width 471 height 10
drag, startPoint x: 412, startPoint y: 312, endPoint x: 282, endPoint y: 314, distance: 129.5
click at [282, 314] on li "Handheld light box display - (staged)" at bounding box center [514, 311] width 471 height 10
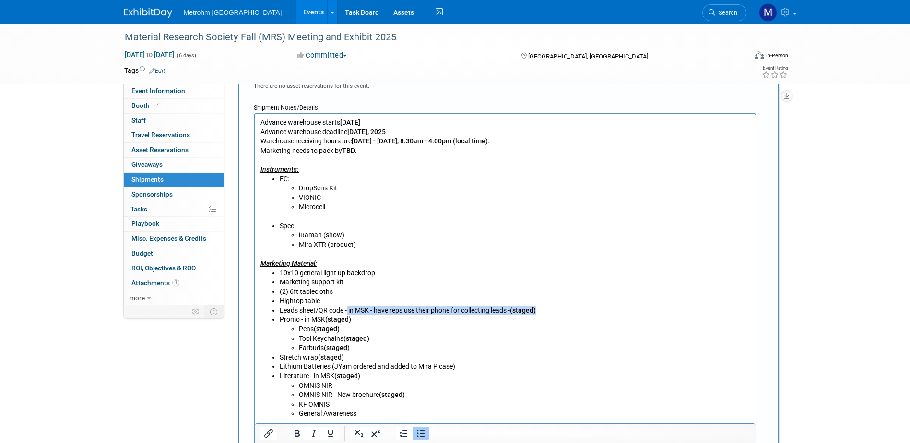
drag, startPoint x: 547, startPoint y: 310, endPoint x: 346, endPoint y: 309, distance: 200.5
click at [346, 309] on li "Leads sheet/QR code - in MSK - have reps use their phone for collecting leads -…" at bounding box center [514, 311] width 471 height 10
drag, startPoint x: 374, startPoint y: 316, endPoint x: 335, endPoint y: 318, distance: 39.4
click at [335, 318] on li "Promo - in MSK (staged) Pens (staged) Tool Keychains (staged) Earbuds (staged)" at bounding box center [514, 333] width 471 height 37
drag, startPoint x: 336, startPoint y: 316, endPoint x: 357, endPoint y: 318, distance: 20.7
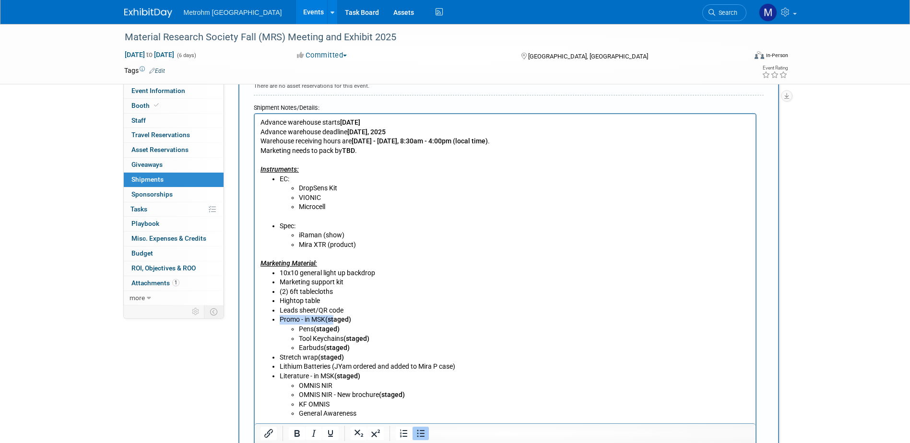
click at [337, 316] on b "(staged)" at bounding box center [338, 320] width 26 height 8
click at [364, 318] on li "Promo - in MSK (staged) Pens (staged) Tool Keychains (staged) Earbuds (staged)" at bounding box center [514, 333] width 471 height 37
drag, startPoint x: 361, startPoint y: 320, endPoint x: 316, endPoint y: 320, distance: 45.1
click at [316, 320] on li "Promo - in MSK (staged) Pens (staged) Tool Keychains (staged) Earbuds (staged)" at bounding box center [514, 333] width 471 height 37
click at [323, 319] on li "Promo - in MSK (staged) Pens (staged) Tool Keychains (staged) Earbuds (staged)" at bounding box center [514, 333] width 471 height 37
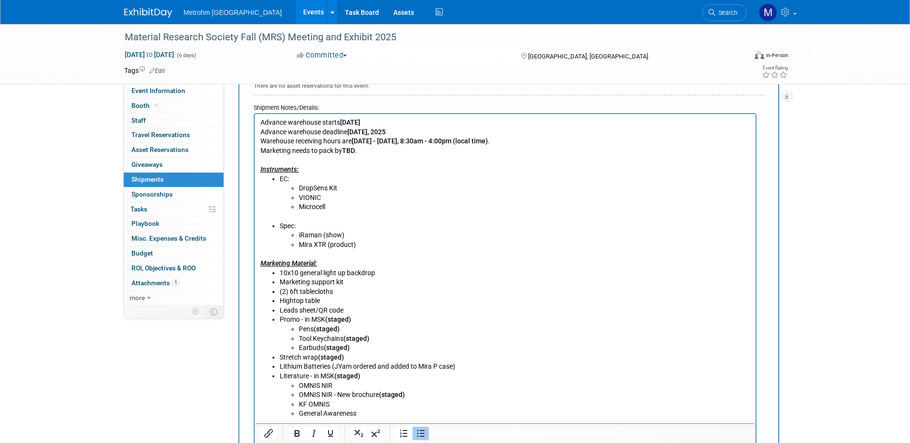
click at [358, 320] on li "Promo - in MSK (staged) Pens (staged) Tool Keychains (staged) Earbuds (staged)" at bounding box center [514, 333] width 471 height 37
drag, startPoint x: 352, startPoint y: 318, endPoint x: 300, endPoint y: 321, distance: 51.9
click at [300, 321] on li "Promo - in MSK (staged) Pens (staged) Tool Keychains (staged) Earbuds (staged)" at bounding box center [514, 333] width 471 height 37
drag, startPoint x: 355, startPoint y: 347, endPoint x: 316, endPoint y: 331, distance: 42.1
click at [316, 331] on ul "Pens (staged) Tool Keychains (staged) Earbuds (staged)" at bounding box center [514, 339] width 471 height 28
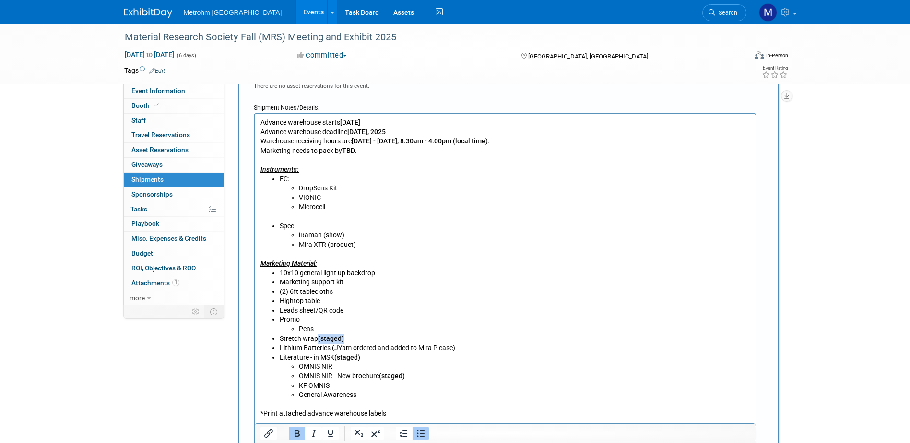
drag, startPoint x: 352, startPoint y: 340, endPoint x: 318, endPoint y: 341, distance: 34.1
click at [318, 341] on li "Stretch wrap (staged)" at bounding box center [514, 339] width 471 height 10
drag, startPoint x: 463, startPoint y: 349, endPoint x: 271, endPoint y: 349, distance: 191.9
click at [279, 349] on li "Lithium Batteries (JYam ordered and added to Mira P case)" at bounding box center [514, 348] width 471 height 10
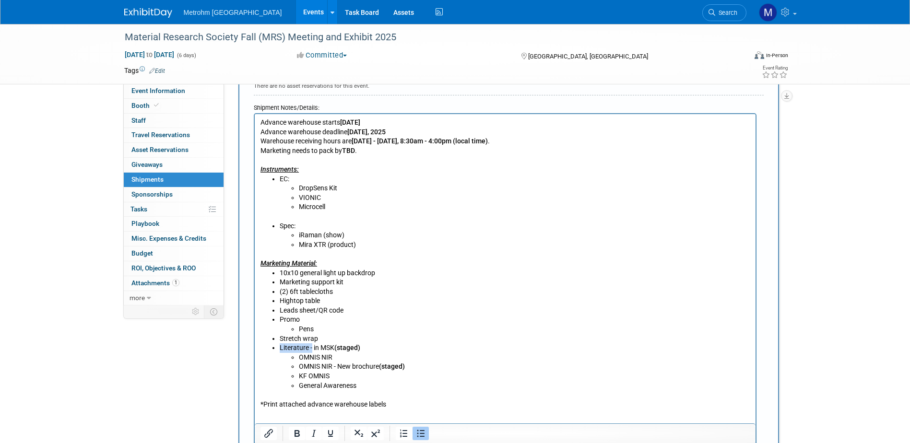
drag, startPoint x: 365, startPoint y: 350, endPoint x: 336, endPoint y: 355, distance: 29.8
click at [321, 350] on li "Literature - in MSK (staged) OMNIS NIR OMNIS NIR - New brochure (staged) KF OMN…" at bounding box center [514, 366] width 471 height 47
click at [343, 355] on li "OMNIS NIR" at bounding box center [523, 358] width 451 height 10
drag, startPoint x: 367, startPoint y: 346, endPoint x: 317, endPoint y: 348, distance: 50.4
click at [317, 348] on li "Literature - in MSK (staged) OMNIS NIR OMNIS NIR - New brochure (staged) KF OMN…" at bounding box center [514, 366] width 471 height 47
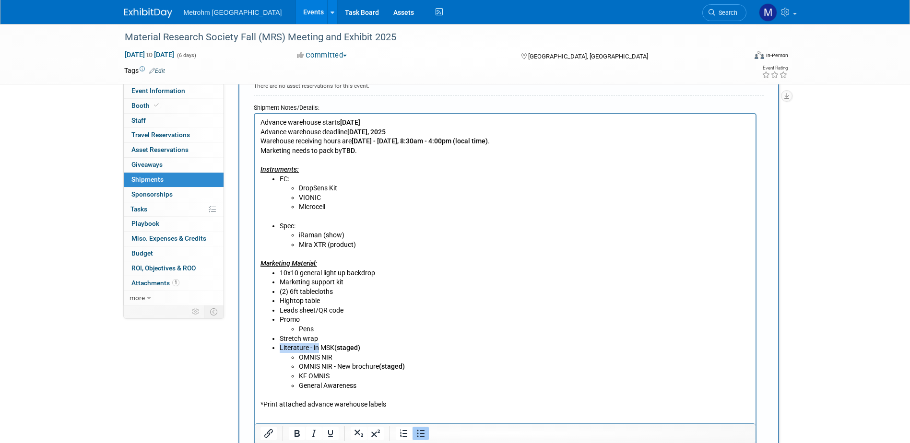
click at [317, 348] on li "Literature - in MSK (staged) OMNIS NIR OMNIS NIR - New brochure (staged) KF OMN…" at bounding box center [514, 366] width 471 height 47
click at [366, 347] on li "Literature - in MSK (staged) OMNIS NIR OMNIS NIR - New brochure (staged) KF OMN…" at bounding box center [514, 366] width 471 height 47
drag, startPoint x: 364, startPoint y: 382, endPoint x: 321, endPoint y: 347, distance: 54.9
click at [321, 347] on li "Literature - in MSK (staged) OMNIS NIR OMNIS NIR - New brochure (staged) KF OMN…" at bounding box center [514, 366] width 471 height 47
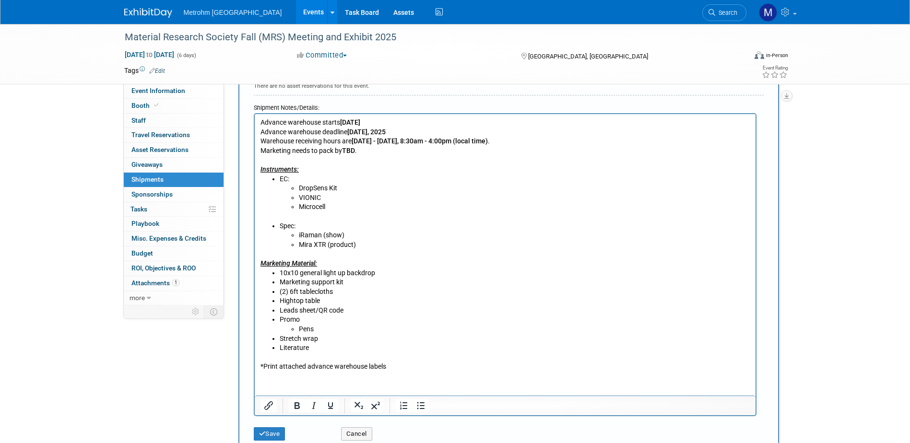
click at [334, 357] on p "*Print attached advance warehouse labels" at bounding box center [505, 362] width 490 height 19
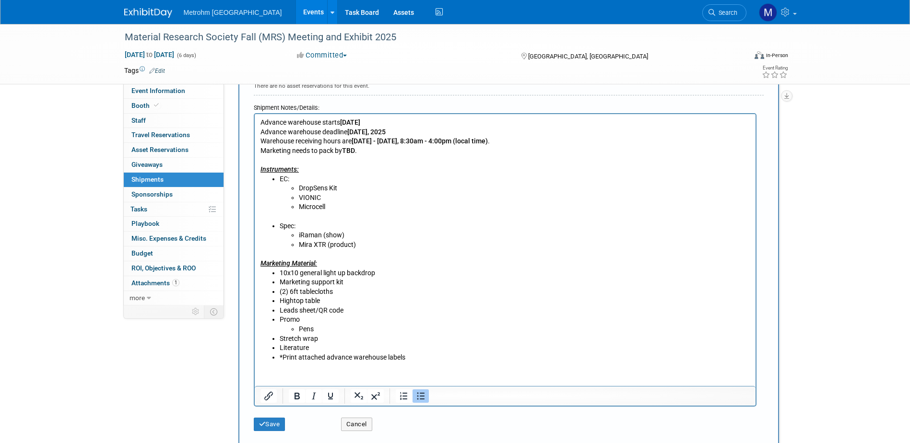
click at [416, 397] on icon "Bullet list" at bounding box center [421, 396] width 12 height 12
click at [376, 349] on li "Literature" at bounding box center [514, 348] width 471 height 10
click at [260, 359] on p "*Print attached advance warehouse labels" at bounding box center [505, 358] width 490 height 10
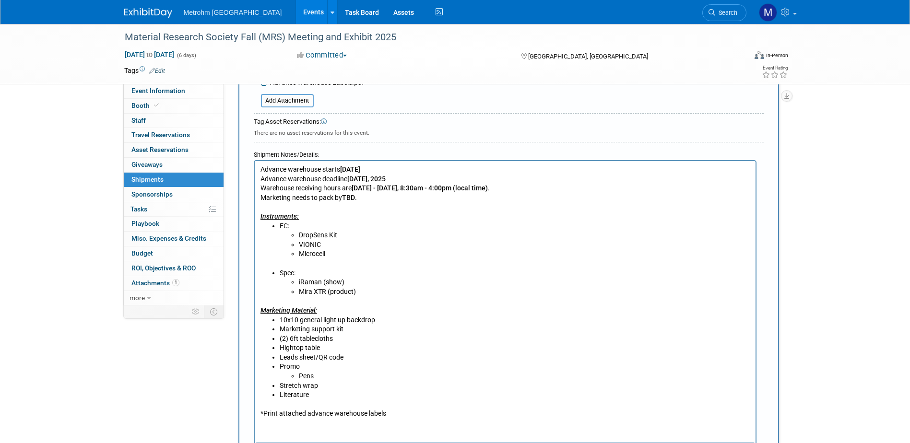
scroll to position [232, 0]
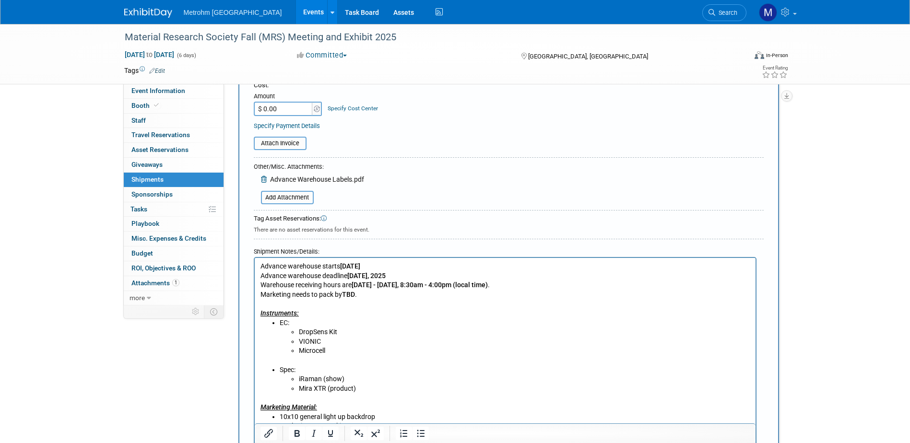
click at [316, 405] on u "Marketing Material:" at bounding box center [288, 407] width 57 height 8
click at [420, 396] on p "Marketing Materials:" at bounding box center [505, 402] width 490 height 19
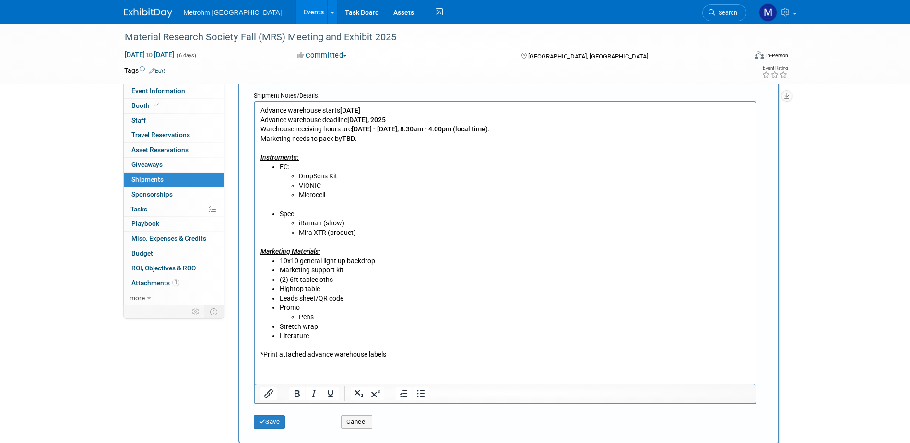
scroll to position [480, 0]
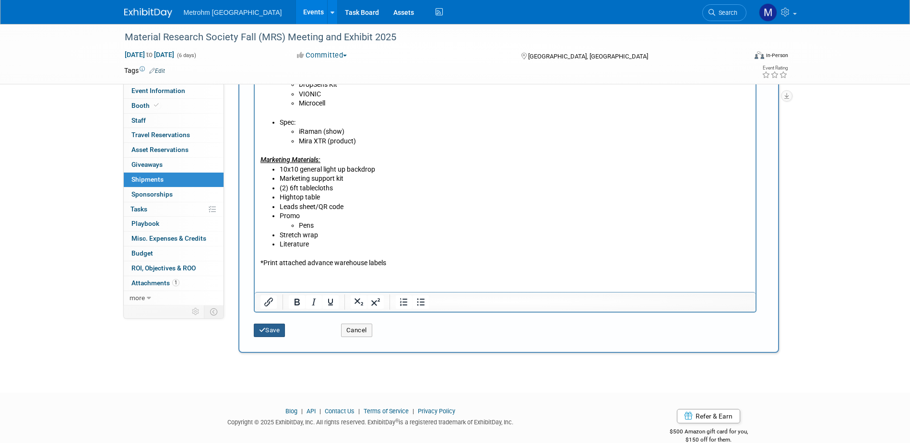
click at [282, 333] on button "Save" at bounding box center [270, 330] width 32 height 13
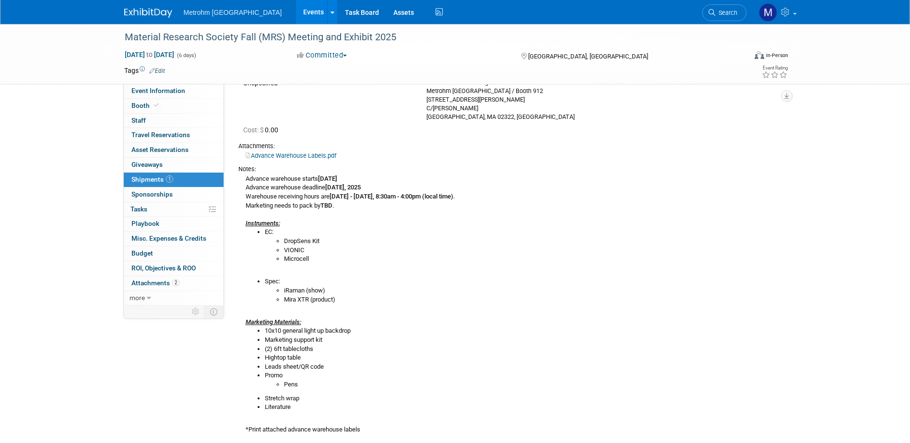
scroll to position [144, 0]
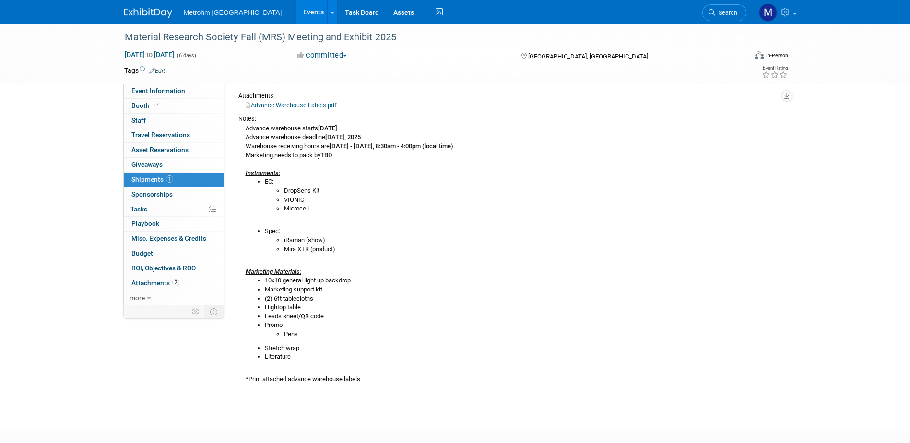
click at [462, 234] on li "Spec: iRaman (show) Mira XTR (product)" at bounding box center [522, 240] width 514 height 27
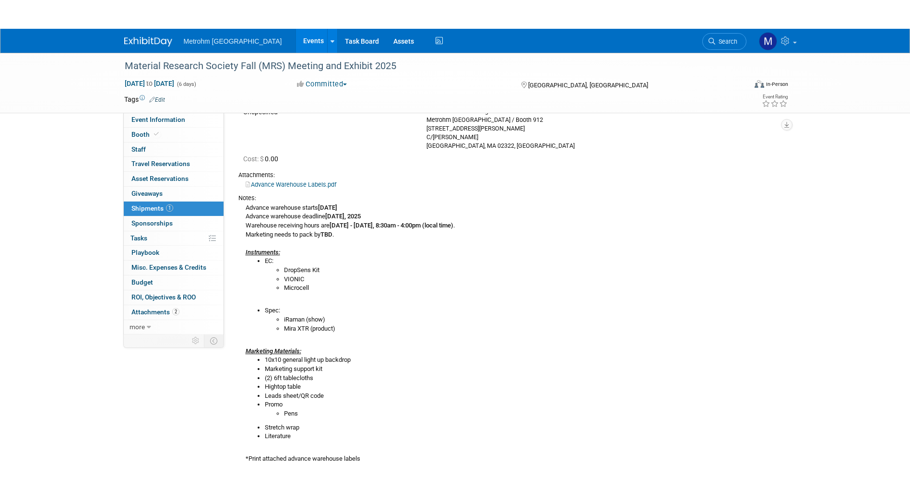
scroll to position [0, 0]
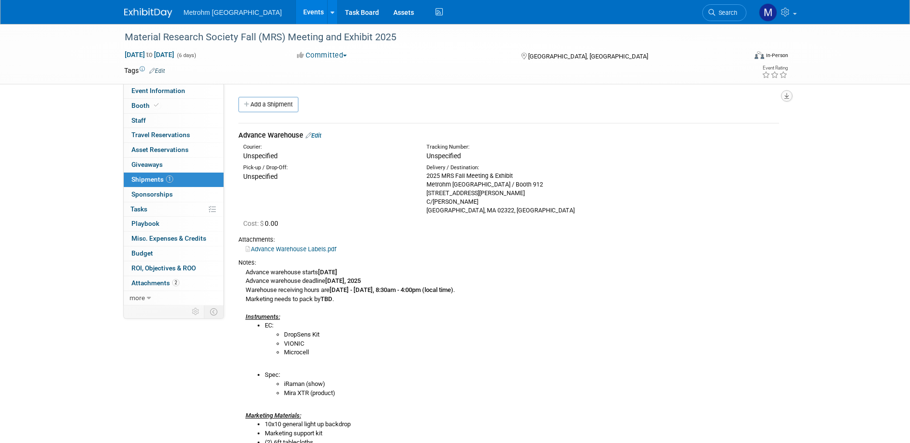
click at [789, 94] on button "button" at bounding box center [787, 96] width 12 height 12
click at [725, 129] on link "Export tab to PDF" at bounding box center [729, 123] width 112 height 13
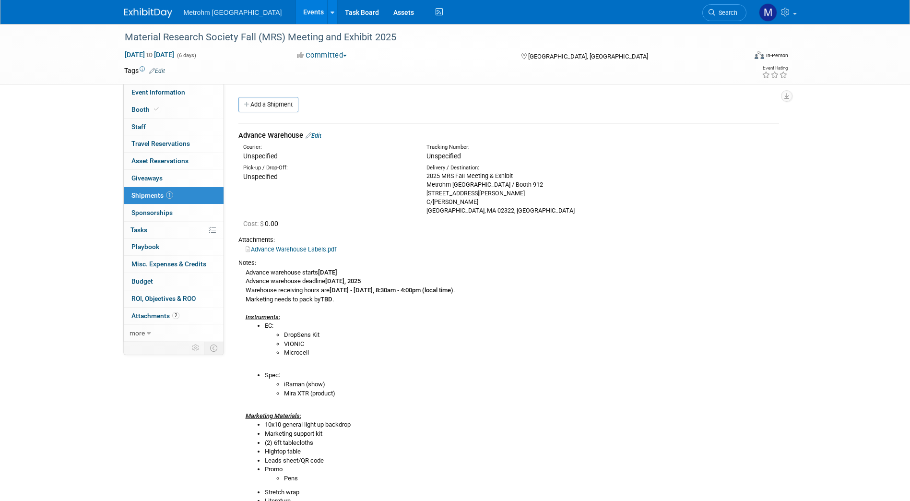
click at [141, 4] on div at bounding box center [153, 9] width 59 height 18
click at [141, 6] on link at bounding box center [153, 8] width 59 height 8
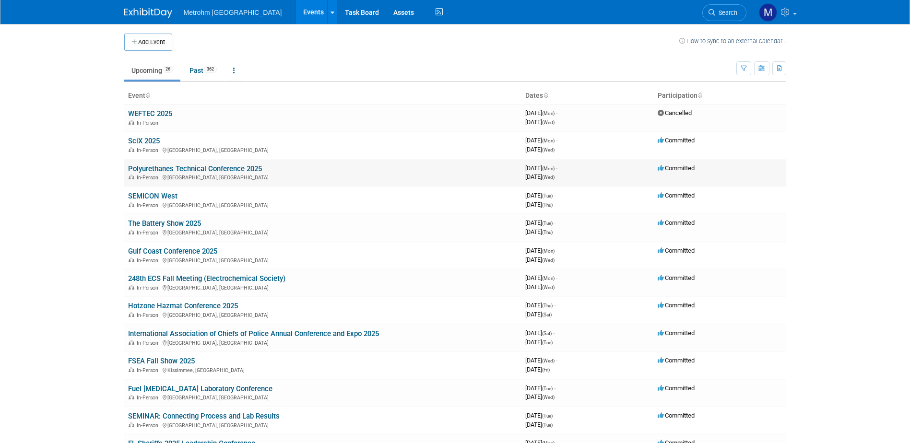
click at [149, 165] on link "Polyurethanes Technical Conference 2025" at bounding box center [195, 169] width 134 height 9
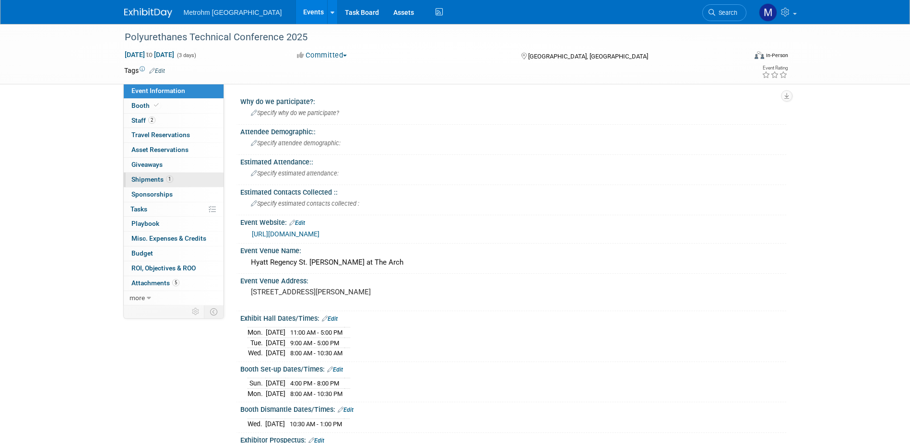
click at [171, 177] on span "1" at bounding box center [169, 179] width 7 height 7
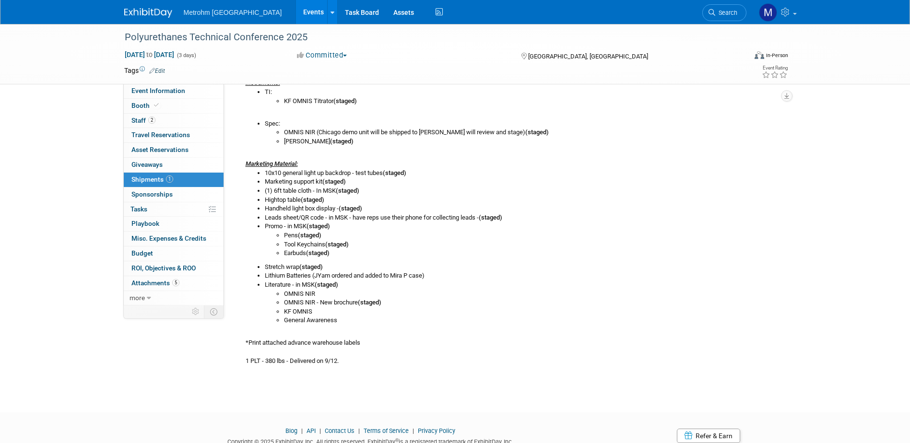
scroll to position [289, 0]
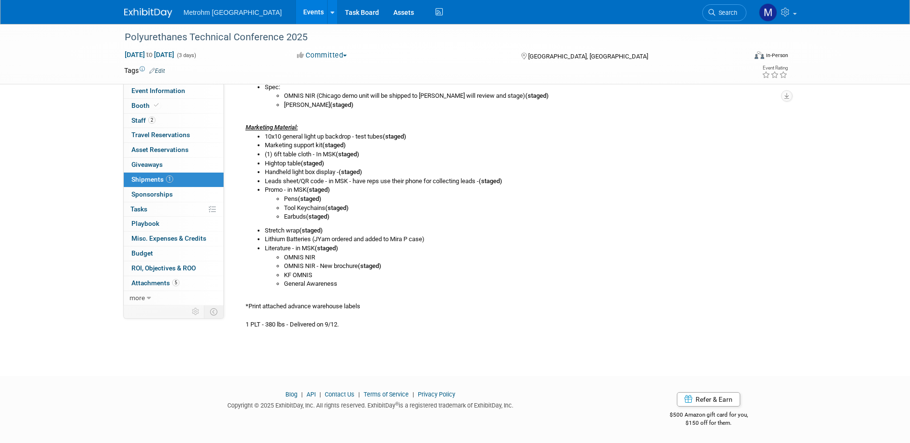
drag, startPoint x: 244, startPoint y: 281, endPoint x: 385, endPoint y: 304, distance: 142.9
click at [385, 304] on div "Advance warehouse starts [DATE] Advance warehouse deadline [DATE] Warehouse rec…" at bounding box center [508, 158] width 541 height 341
copy div "Loremip dolorsita consec Adipiscin 9, 2180 Elitsed doeiusmod temporin Utlaboree…"
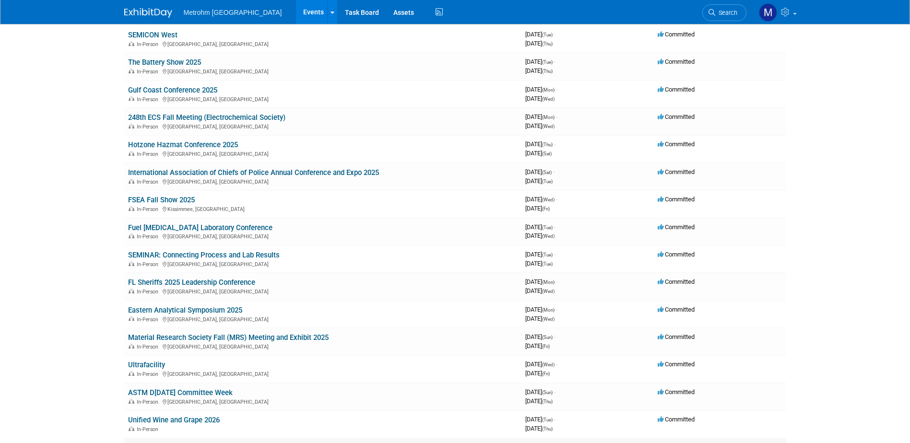
scroll to position [144, 0]
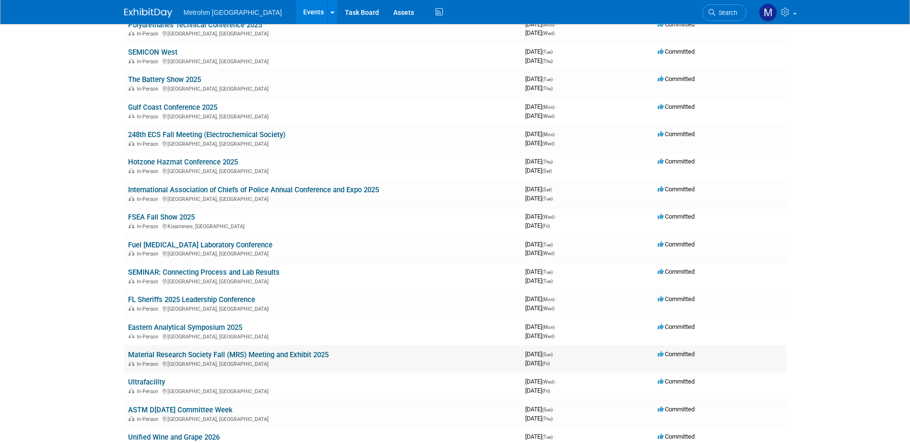
click at [147, 351] on link "Material Research Society Fall (MRS) Meeting and Exhibit 2025" at bounding box center [228, 355] width 200 height 9
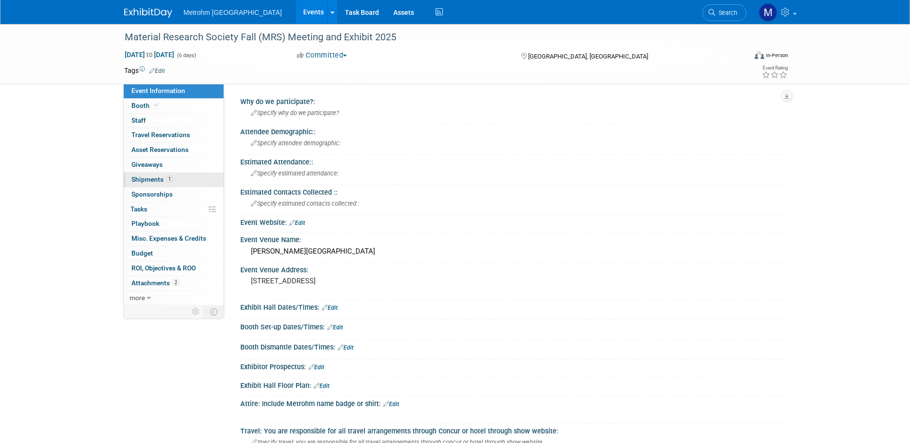
click at [173, 184] on link "1 Shipments 1" at bounding box center [174, 180] width 100 height 14
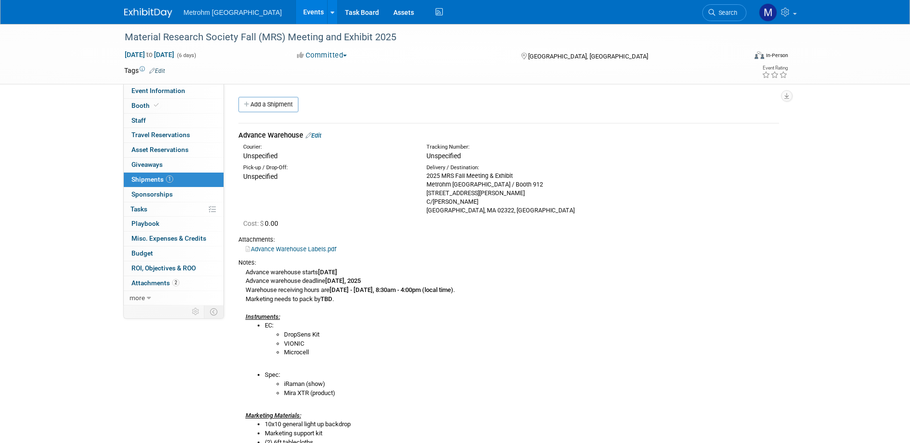
click at [317, 134] on link "Edit" at bounding box center [314, 135] width 16 height 7
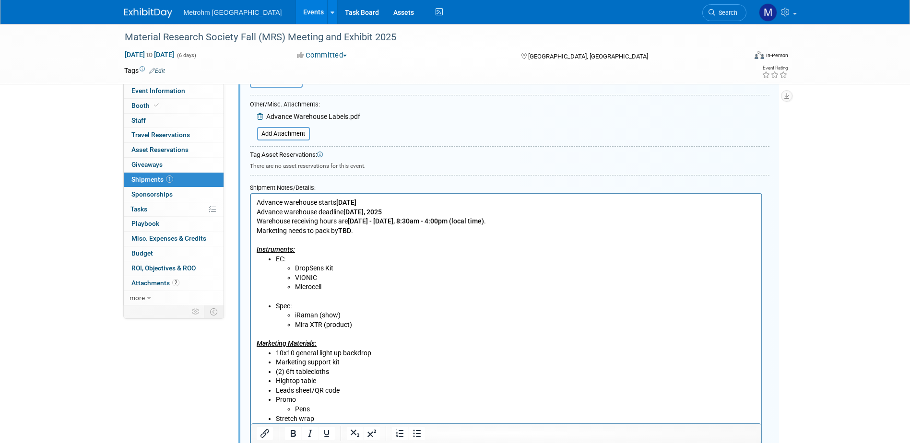
scroll to position [302, 0]
click at [323, 238] on p "Advance warehouse starts [DATE] Advance warehouse deadline [DATE] Warehouse rec…" at bounding box center [505, 225] width 499 height 57
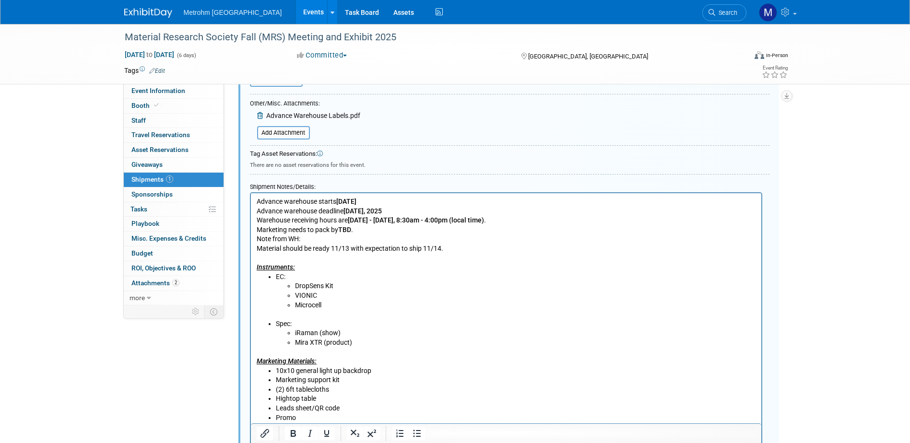
click at [259, 249] on p "Material should be ready 11/13 with expectation to ship 11/14." at bounding box center [505, 249] width 499 height 10
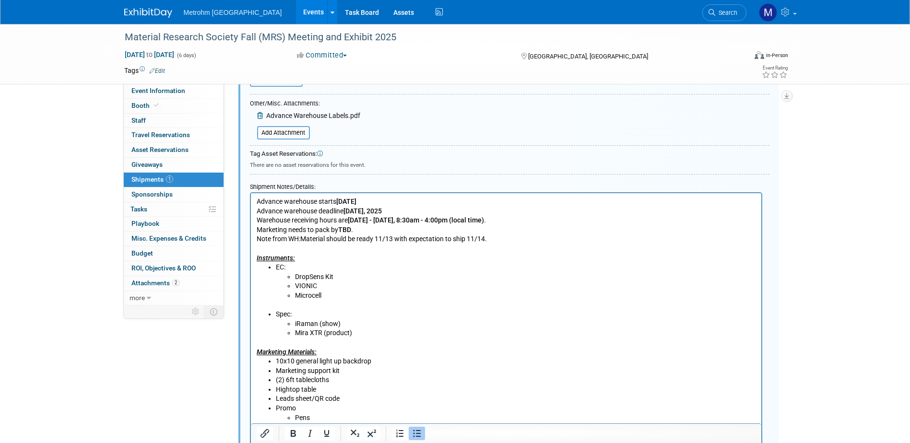
click at [436, 282] on li "VIONIC" at bounding box center [524, 287] width 461 height 10
click at [377, 233] on p "Advance warehouse starts [DATE] Advance warehouse deadline [DATE] Warehouse rec…" at bounding box center [505, 215] width 499 height 37
drag, startPoint x: 352, startPoint y: 229, endPoint x: 341, endPoint y: 229, distance: 11.0
click at [341, 229] on b "TBD" at bounding box center [344, 230] width 13 height 8
click at [407, 306] on p "Rich Text Area. Press ALT-0 for help." at bounding box center [505, 306] width 499 height 10
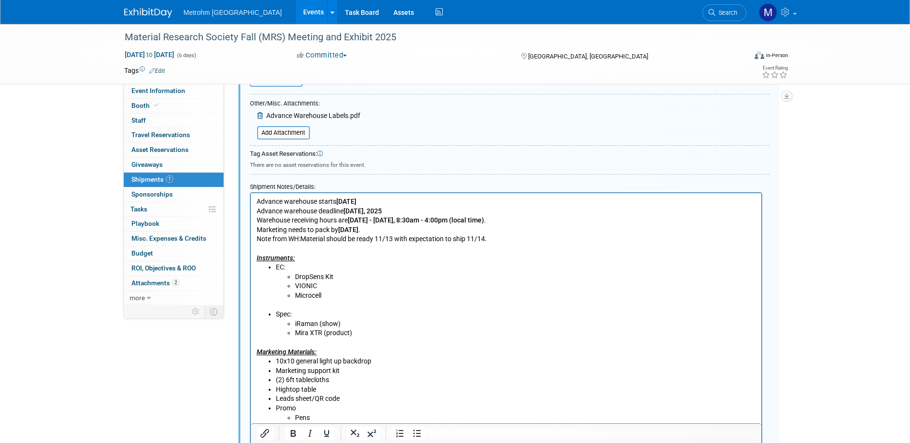
scroll to position [503, 0]
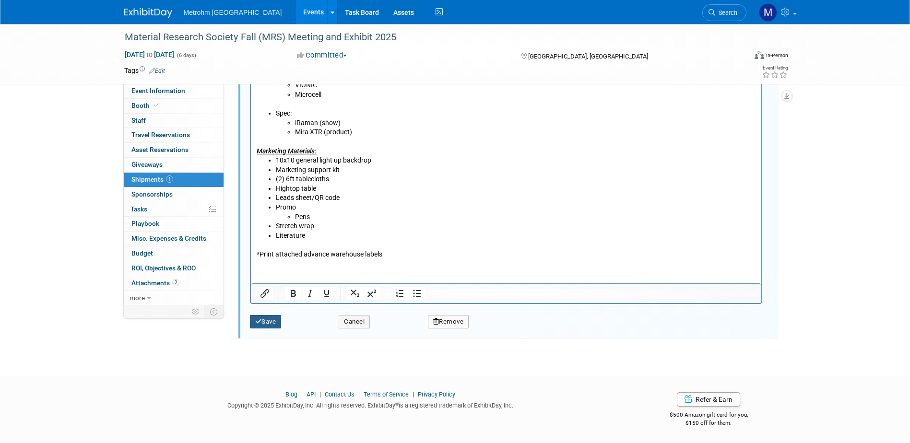
click at [258, 325] on button "Save" at bounding box center [266, 321] width 32 height 13
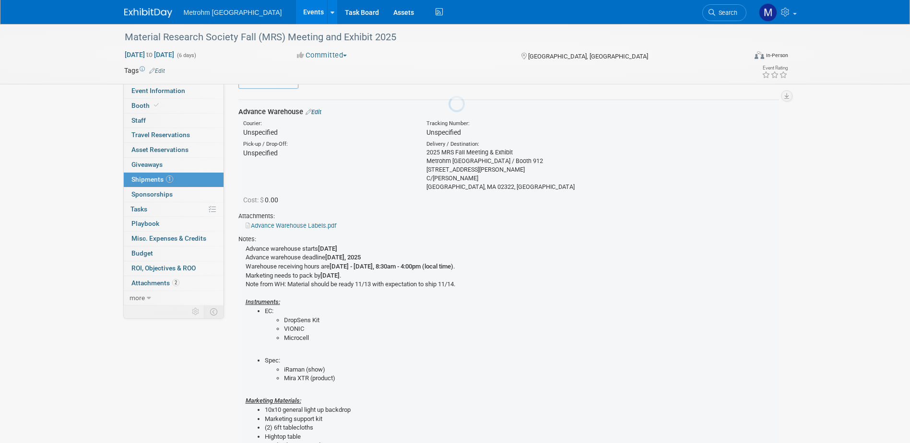
scroll to position [14, 0]
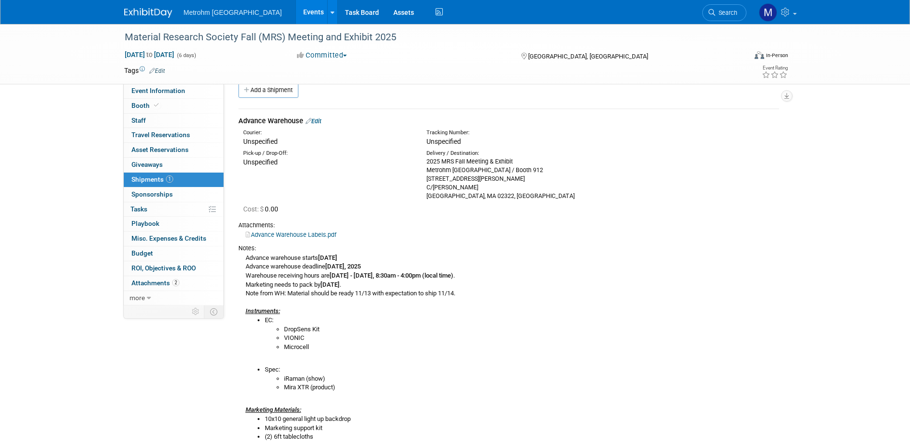
click at [316, 122] on link "Edit" at bounding box center [314, 121] width 16 height 7
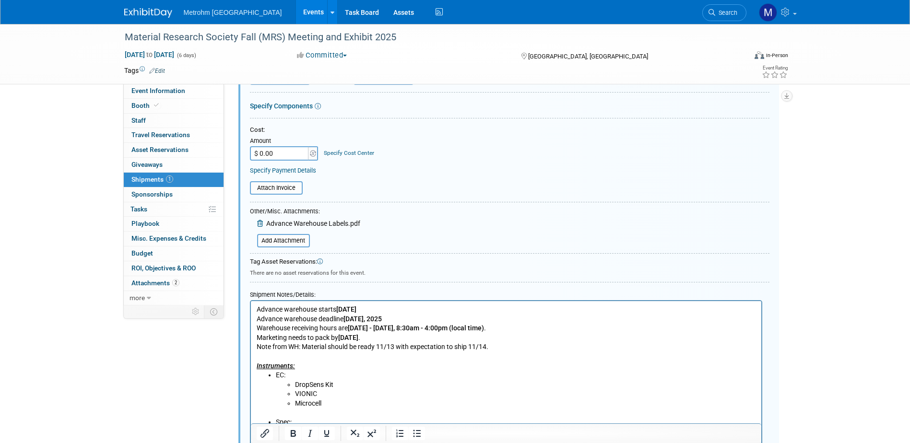
scroll to position [254, 0]
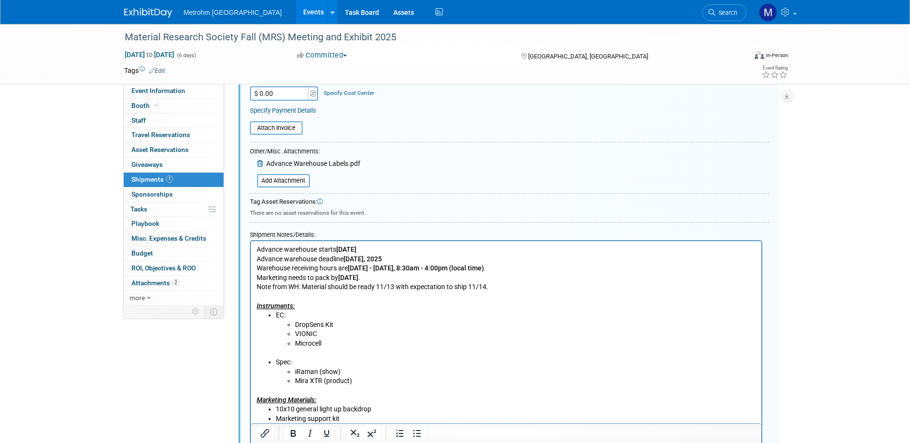
click at [373, 304] on p "Advance warehouse starts [DATE] Advance warehouse deadline [DATE] Warehouse rec…" at bounding box center [505, 278] width 499 height 66
click at [354, 279] on b "[DATE]" at bounding box center [348, 278] width 20 height 8
click at [421, 345] on li "Microcell" at bounding box center [524, 344] width 461 height 10
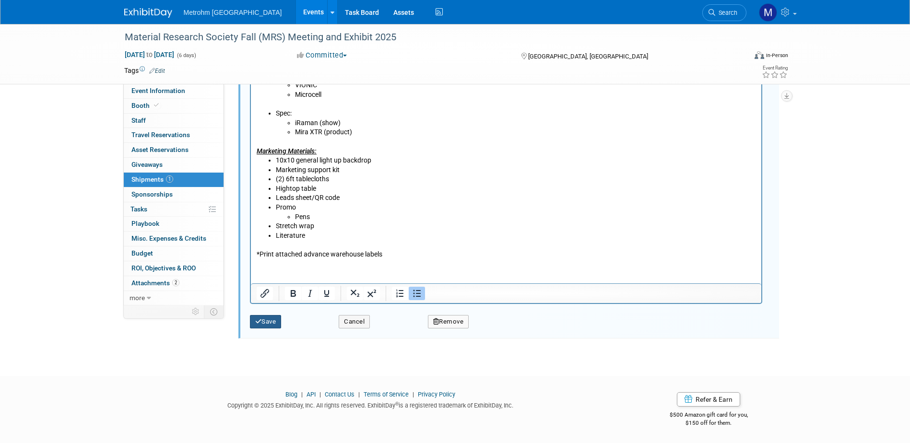
click at [255, 324] on icon "submit" at bounding box center [258, 321] width 7 height 6
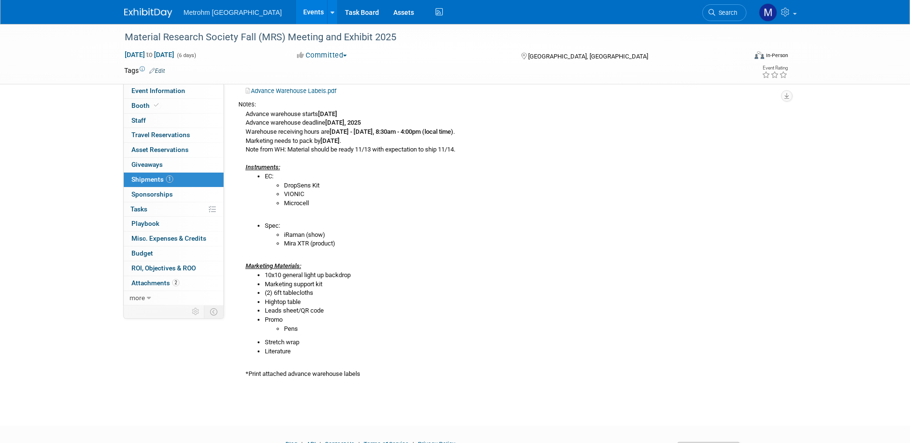
scroll to position [0, 0]
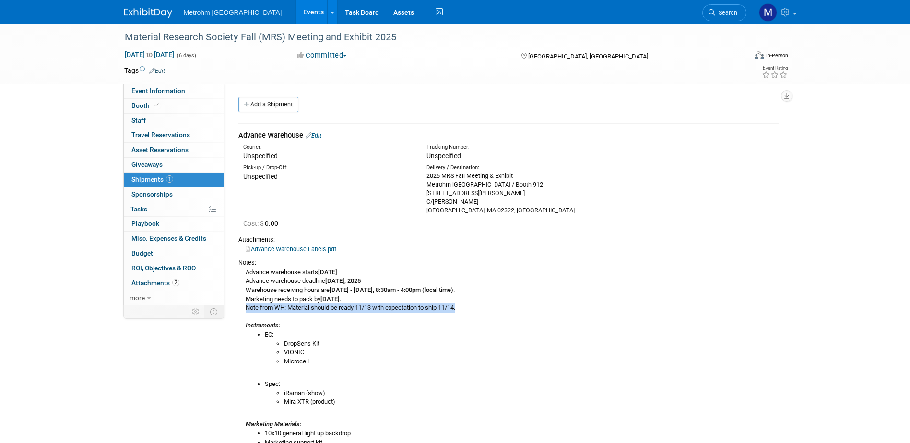
drag, startPoint x: 244, startPoint y: 309, endPoint x: 475, endPoint y: 309, distance: 230.7
click at [475, 309] on div "Advance warehouse starts November 3, 2025 Advance warehouse deadline November 2…" at bounding box center [508, 402] width 541 height 270
copy div "Note from WH: Material should be ready 11/13 with expectation to ship 11/14."
click at [608, 289] on div "Advance warehouse starts November 3, 2025 Advance warehouse deadline November 2…" at bounding box center [508, 402] width 541 height 270
click at [166, 14] on img at bounding box center [148, 13] width 48 height 10
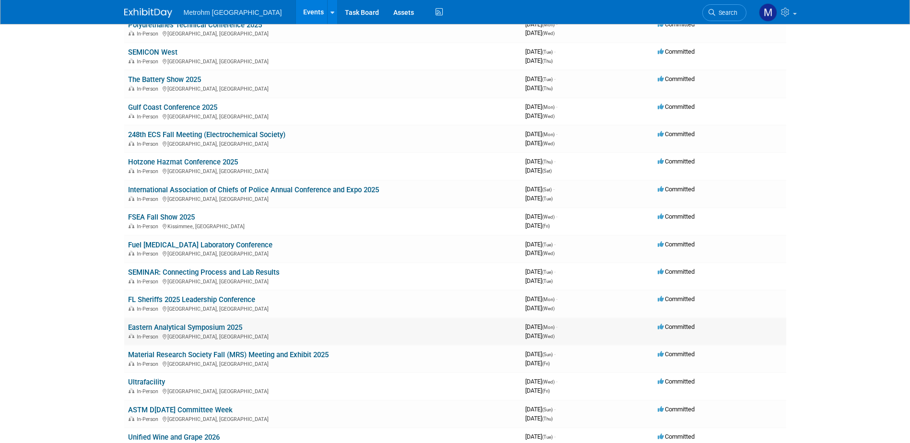
scroll to position [192, 0]
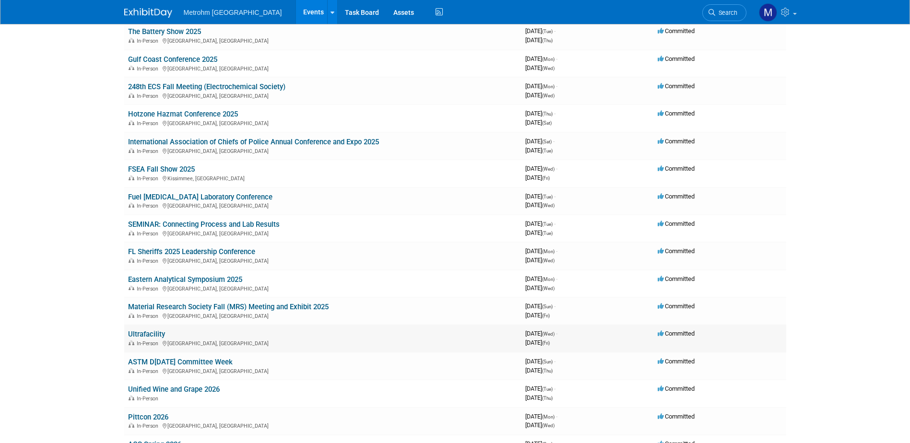
click at [161, 336] on link "Ultrafacility" at bounding box center [146, 334] width 37 height 9
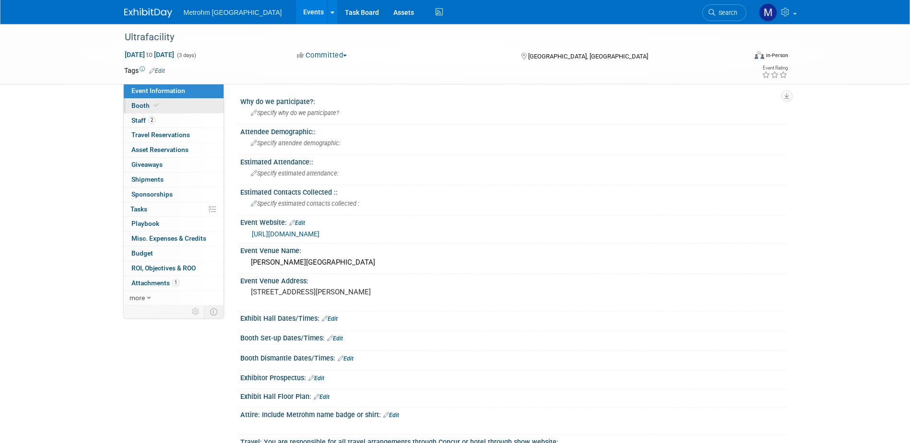
click at [201, 102] on link "Booth" at bounding box center [174, 106] width 100 height 14
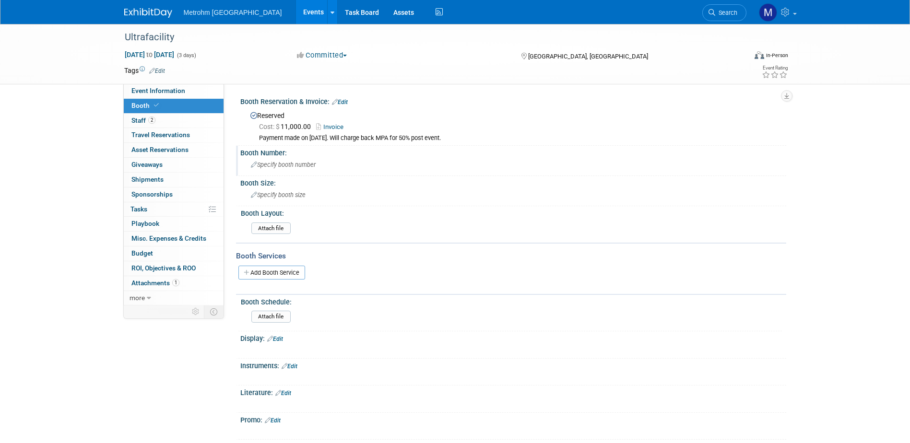
click at [268, 163] on span "Specify booth number" at bounding box center [283, 164] width 65 height 7
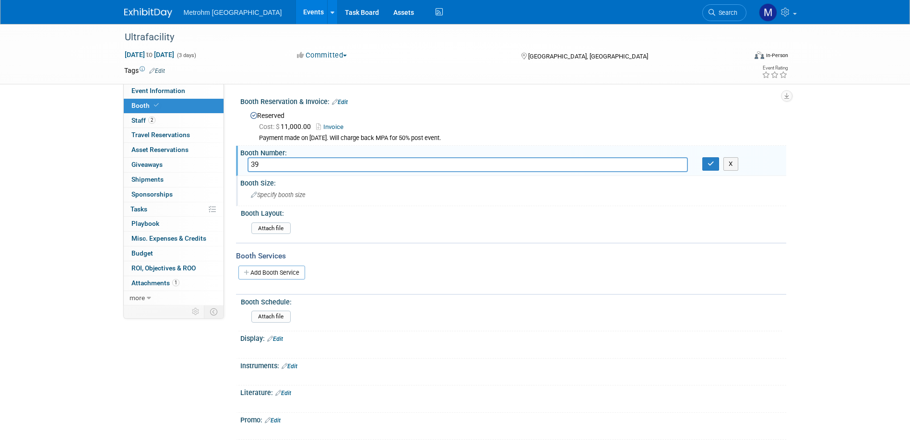
type input "39"
click at [293, 192] on span "Specify booth size" at bounding box center [278, 194] width 55 height 7
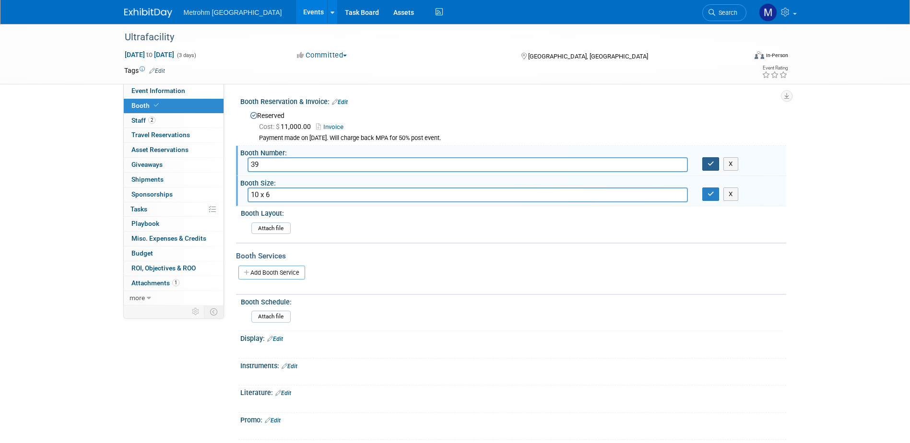
type input "10 x 6"
click at [714, 160] on button "button" at bounding box center [710, 163] width 17 height 13
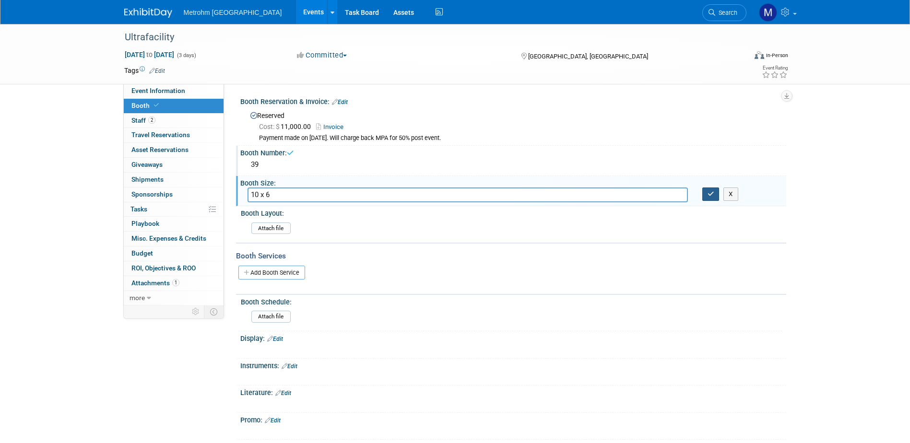
click at [714, 189] on button "button" at bounding box center [710, 194] width 17 height 13
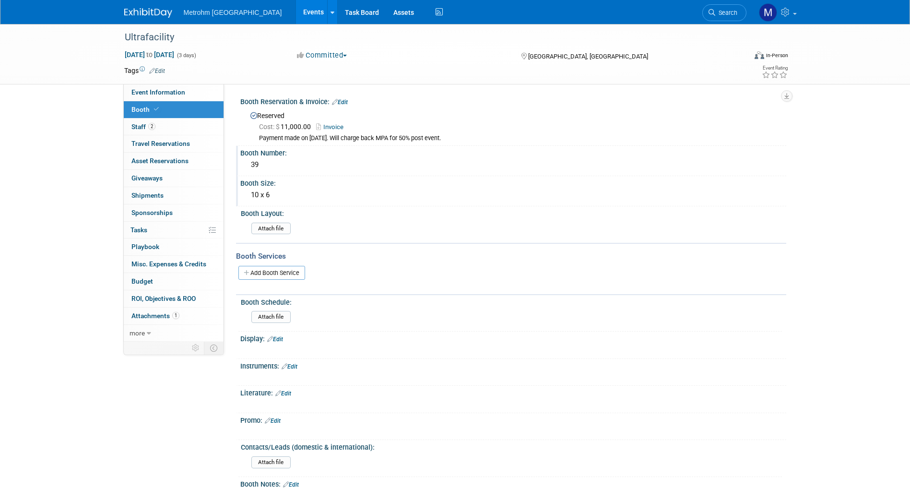
click at [145, 8] on link at bounding box center [153, 8] width 59 height 8
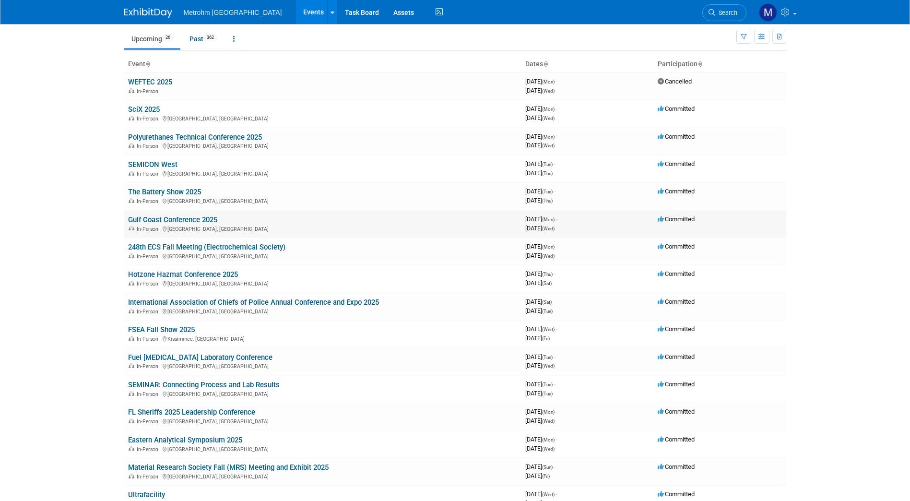
scroll to position [31, 0]
click at [147, 110] on link "SciX 2025" at bounding box center [144, 110] width 32 height 9
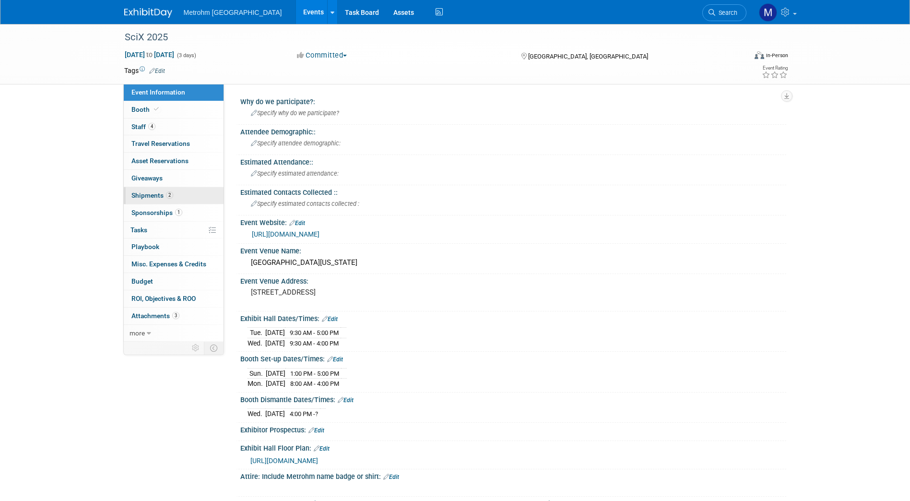
click at [200, 190] on link "2 Shipments 2" at bounding box center [174, 195] width 100 height 17
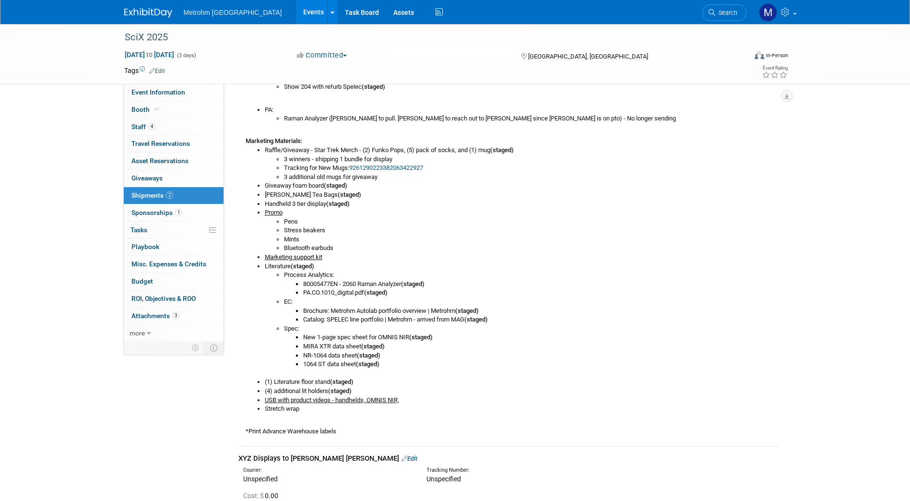
scroll to position [333, 0]
